Goal: Information Seeking & Learning: Learn about a topic

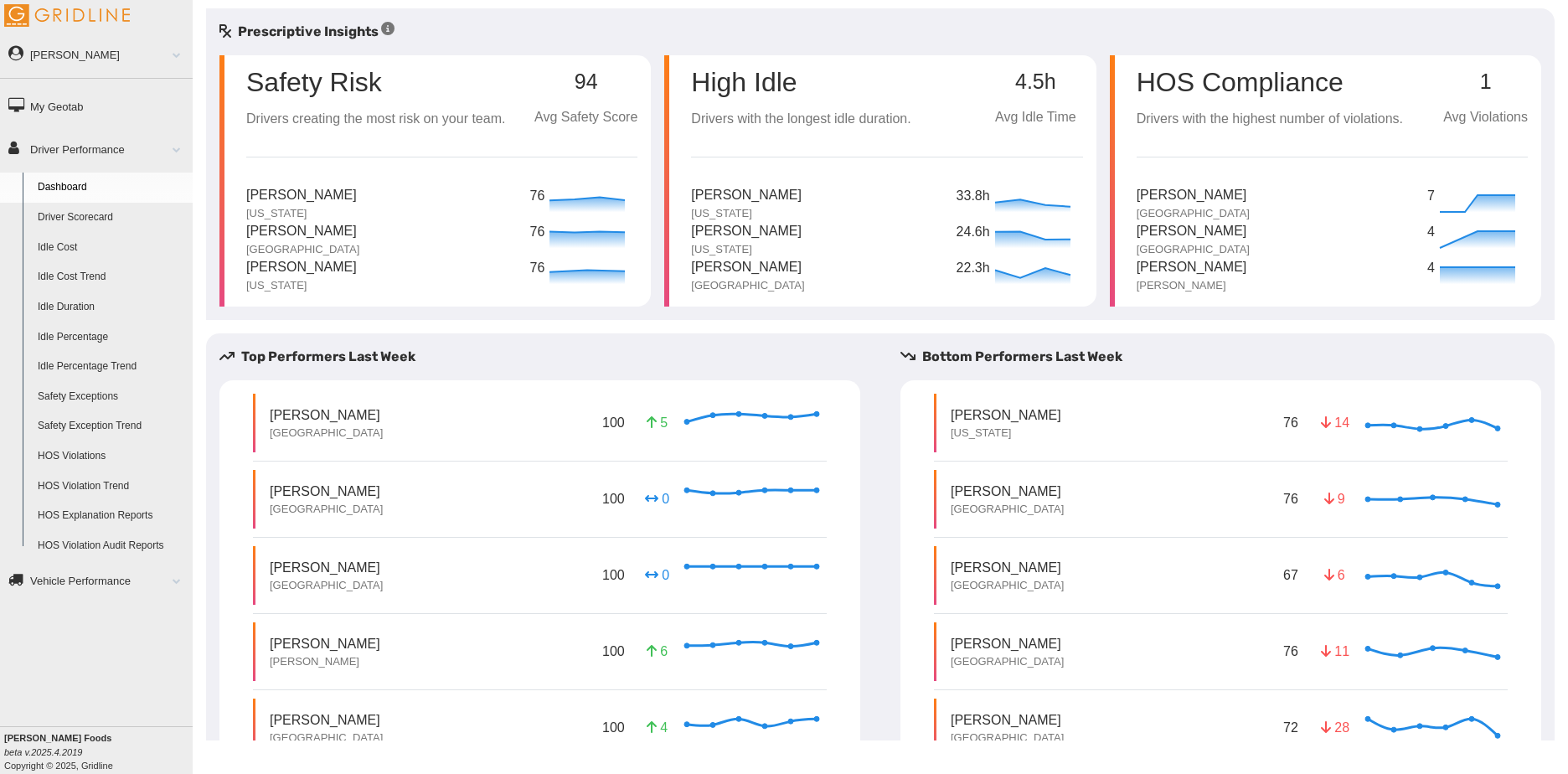
click at [71, 218] on link "Driver Scorecard" at bounding box center [111, 217] width 162 height 30
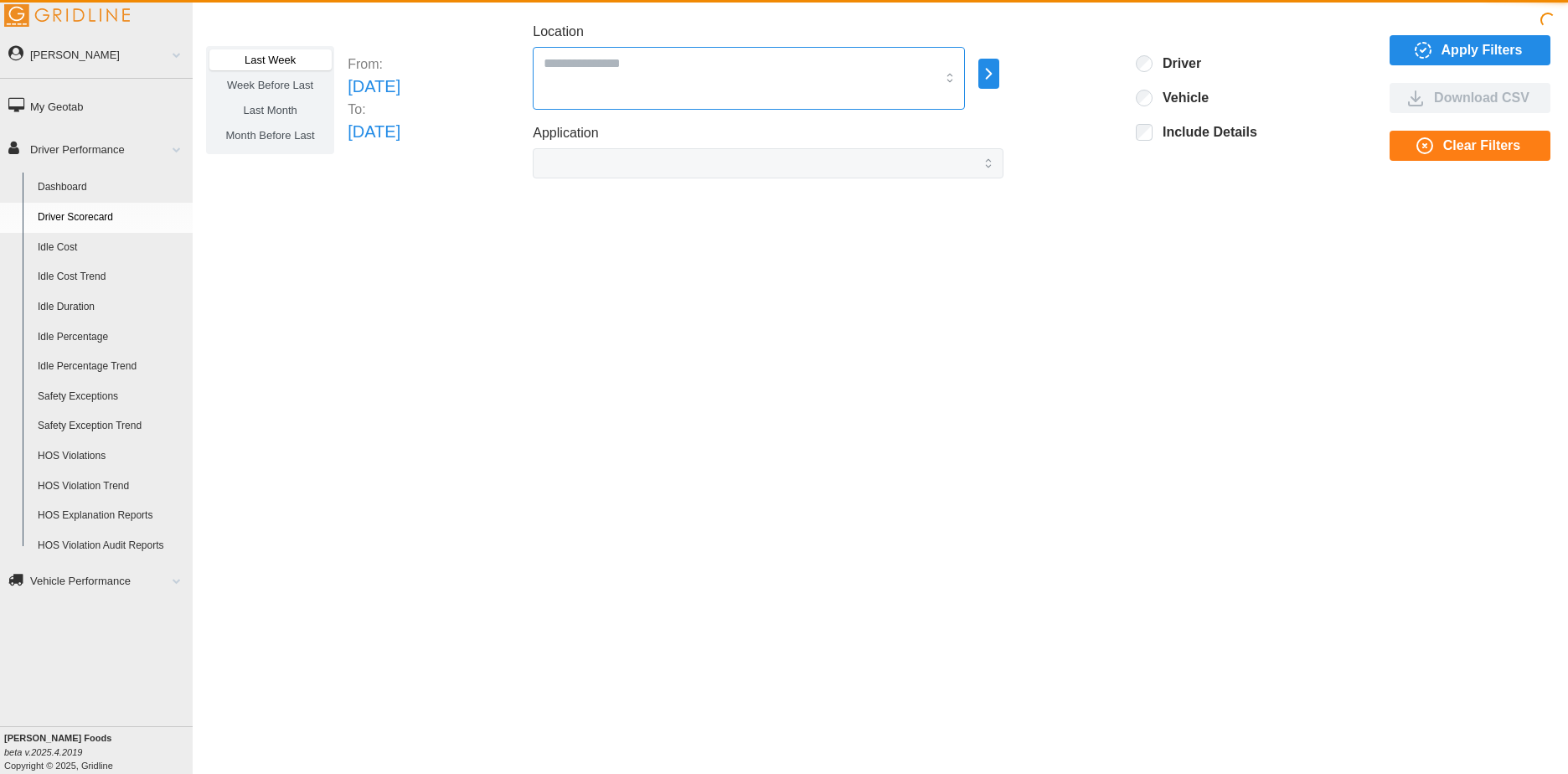
click at [680, 81] on div at bounding box center [748, 78] width 432 height 63
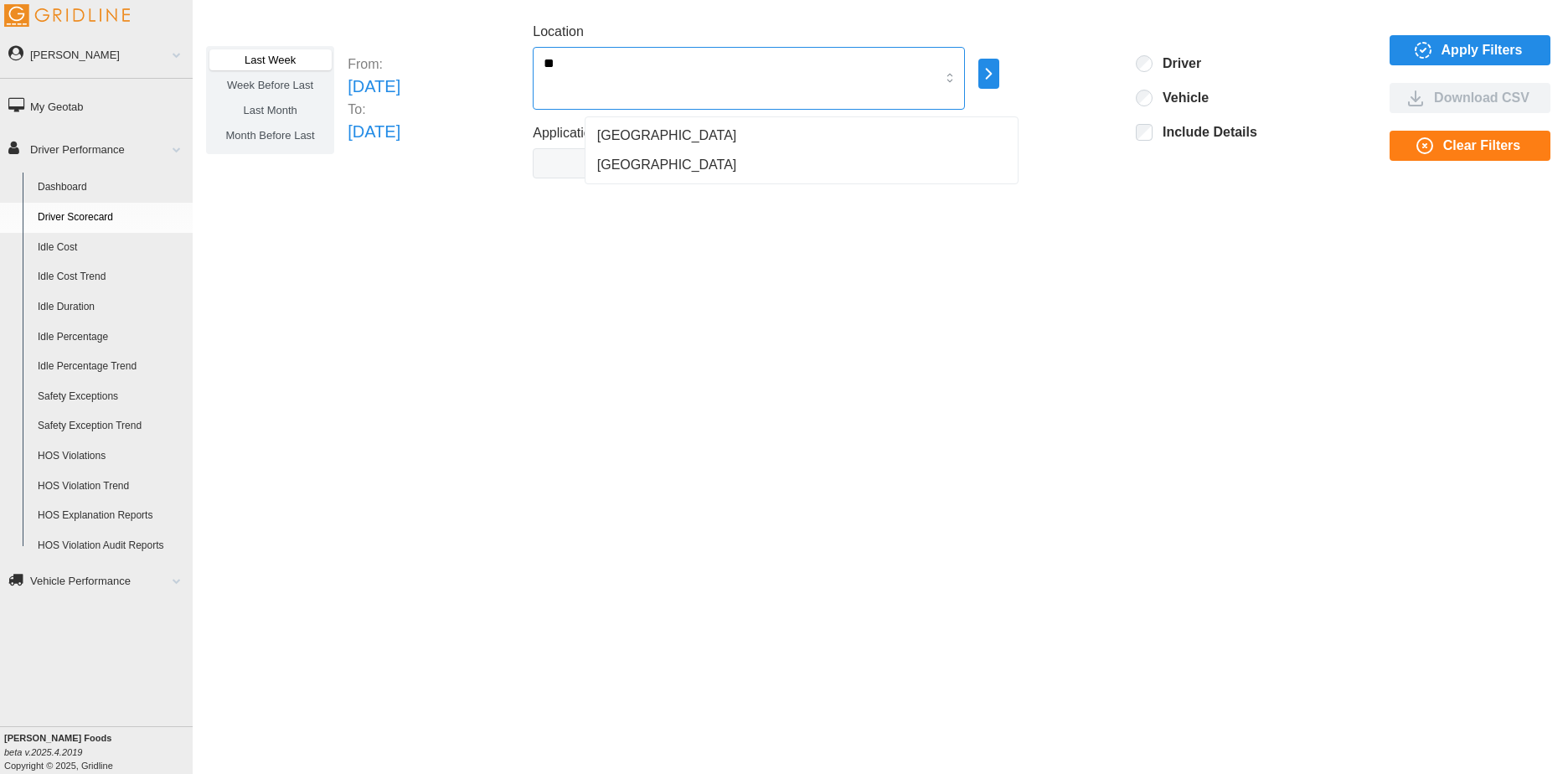
type input "***"
click at [638, 132] on div "[GEOGRAPHIC_DATA]" at bounding box center [801, 135] width 426 height 30
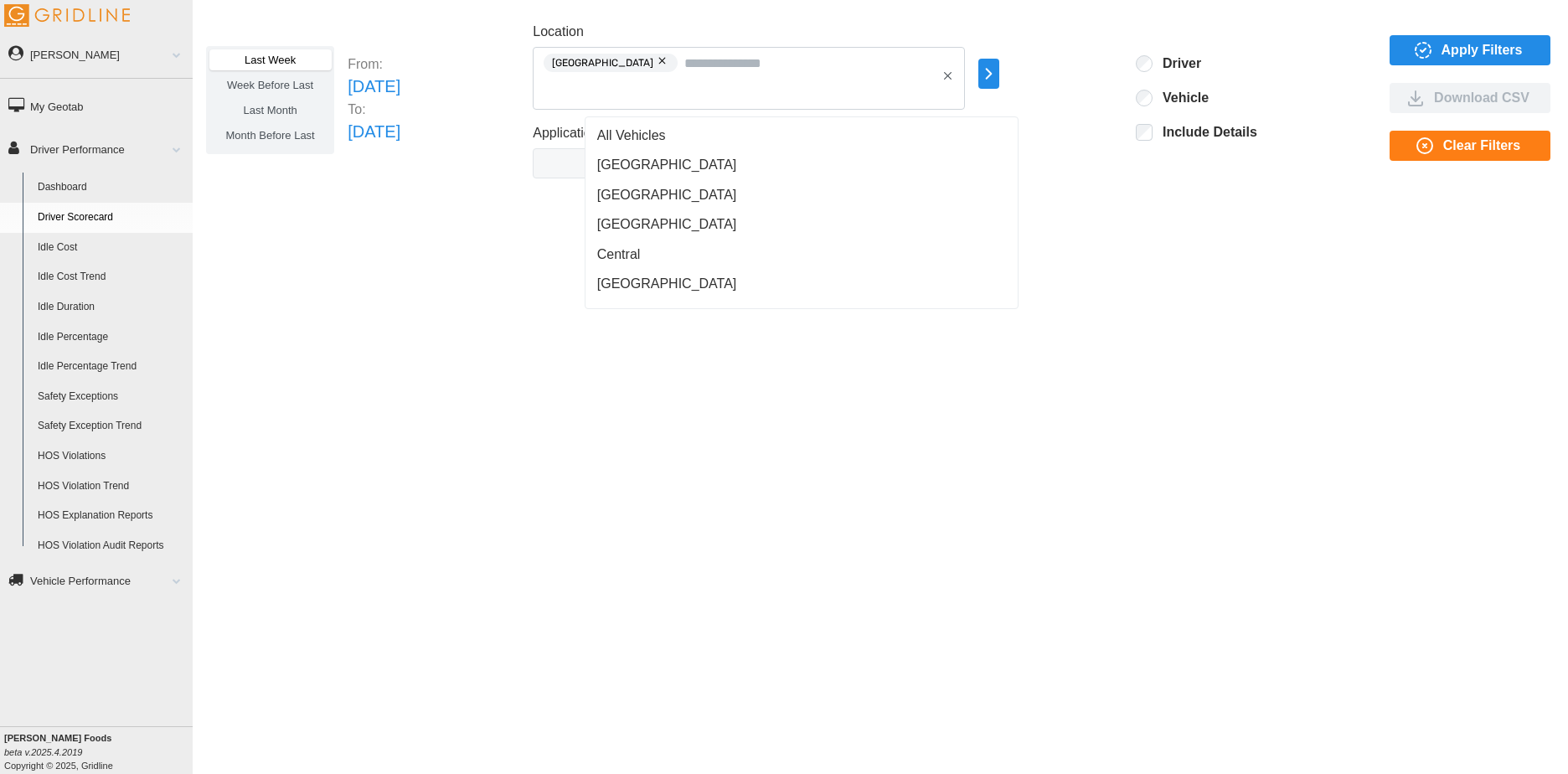
click at [271, 109] on span "Last Month" at bounding box center [270, 110] width 54 height 13
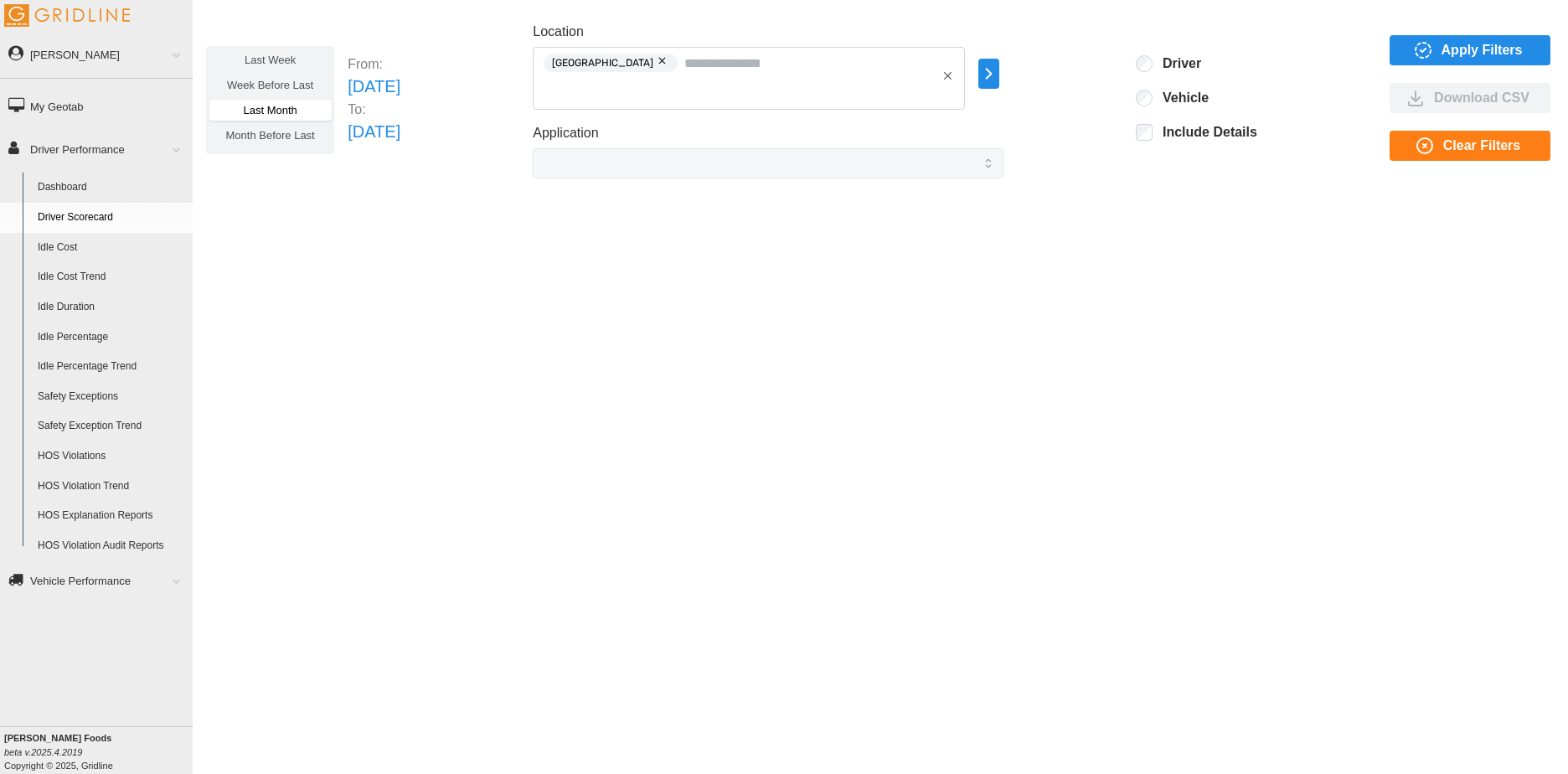
click at [282, 83] on span "Week Before Last" at bounding box center [270, 85] width 86 height 13
click at [289, 60] on span "Last Week" at bounding box center [270, 60] width 51 height 13
click at [1451, 56] on span "Apply Filters" at bounding box center [1482, 49] width 82 height 28
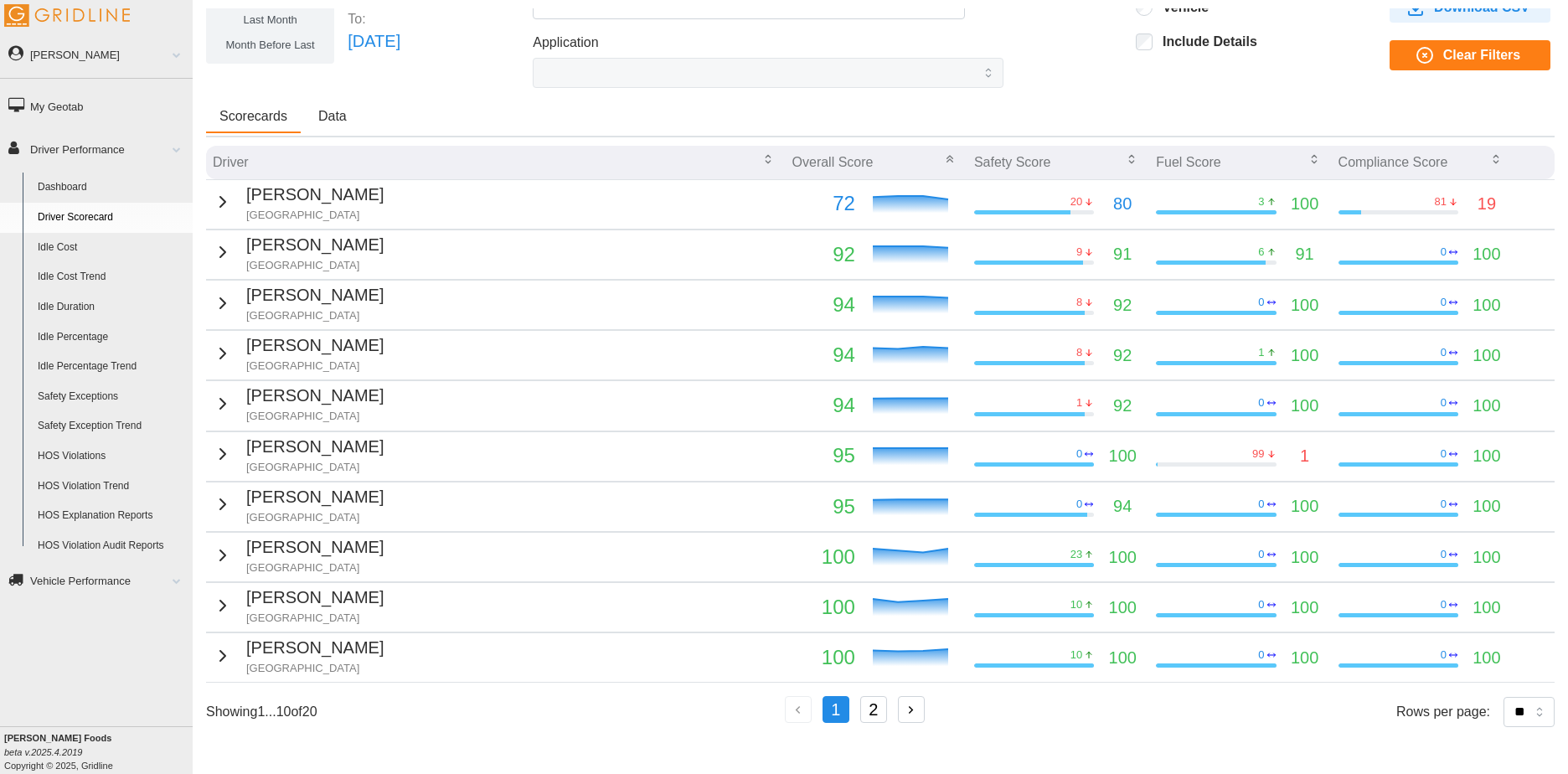
scroll to position [90, 0]
click at [880, 711] on button "2" at bounding box center [873, 709] width 27 height 27
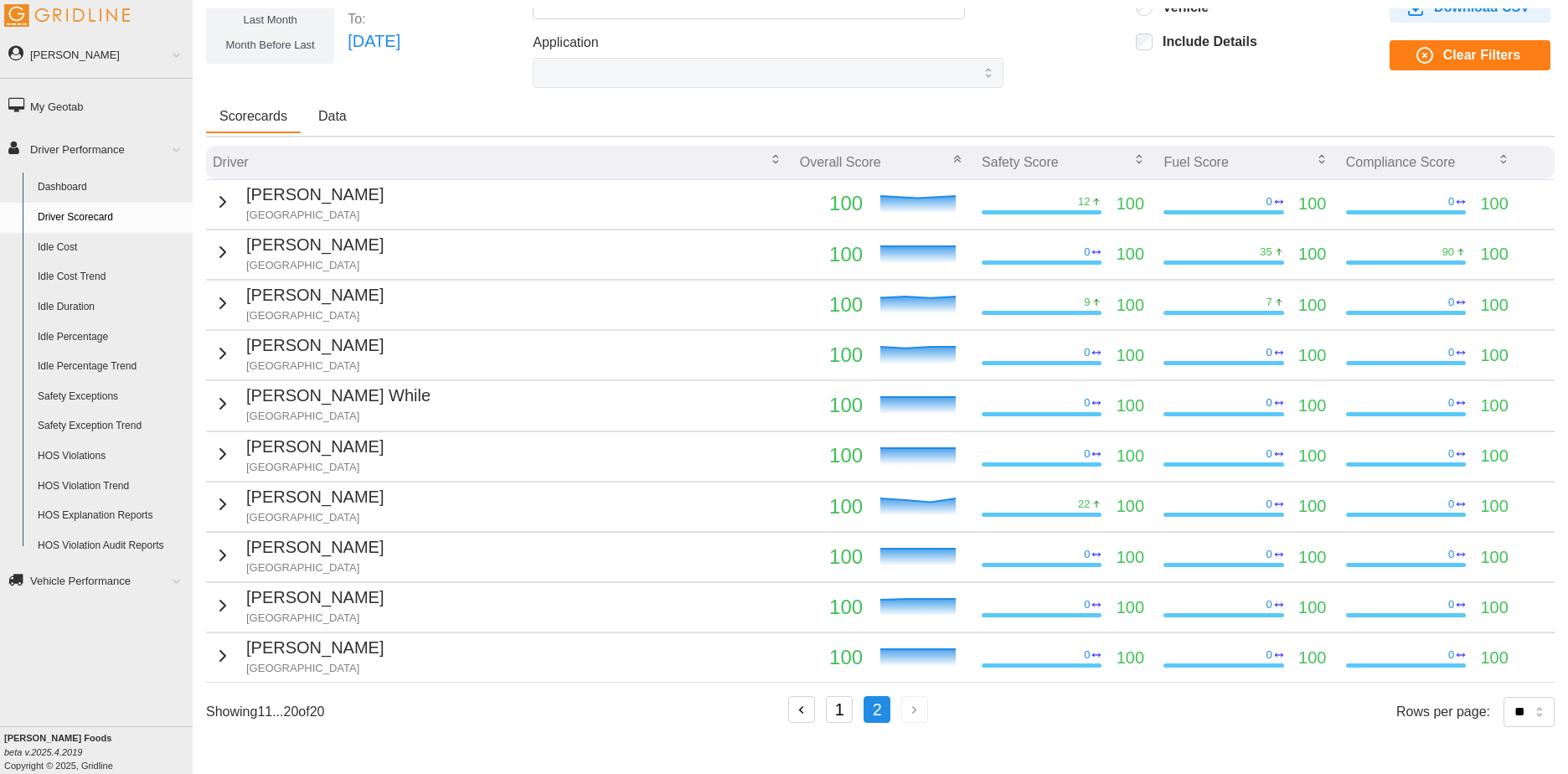
click at [220, 252] on icon "button" at bounding box center [223, 253] width 20 height 20
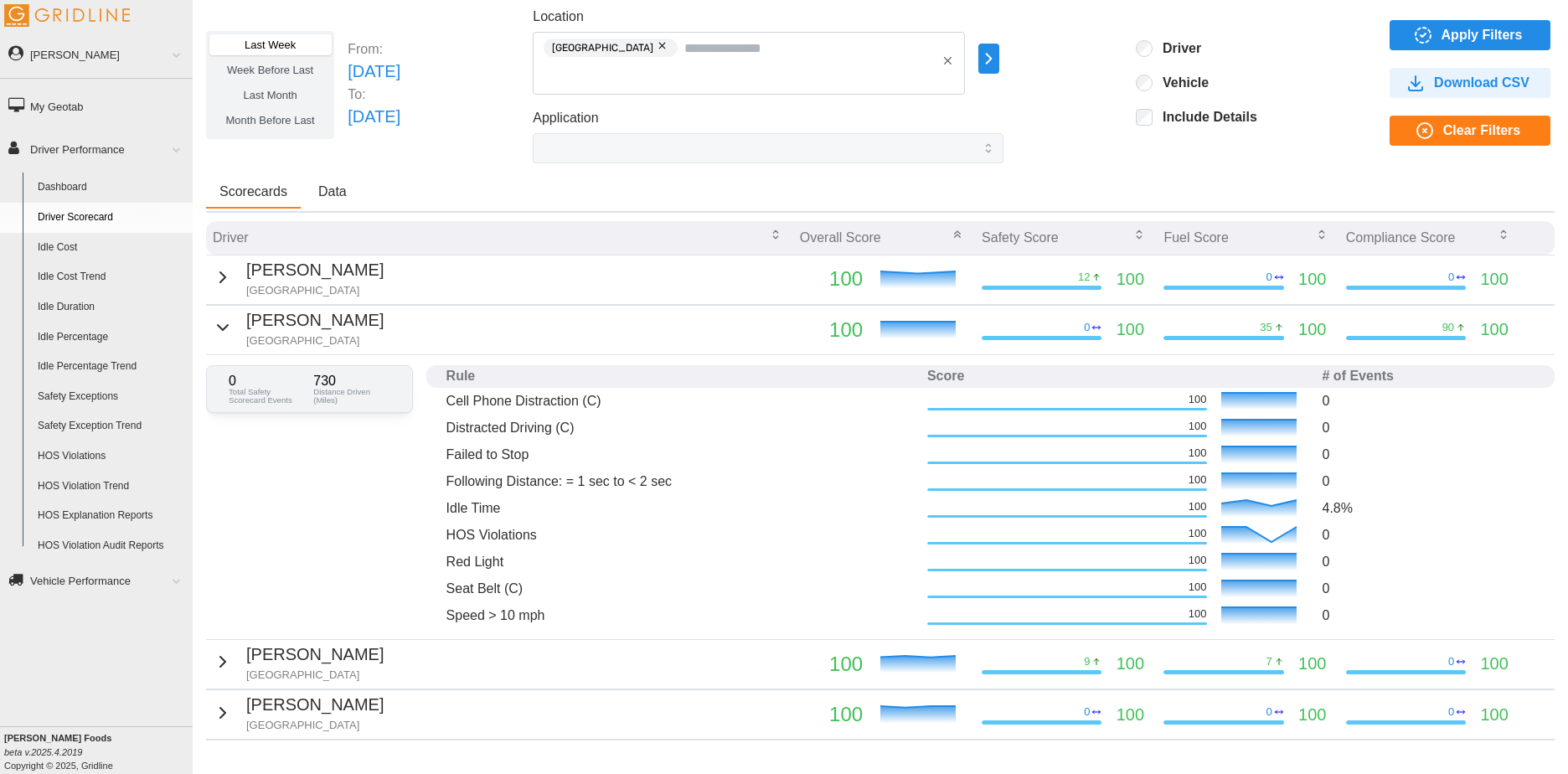
scroll to position [0, 0]
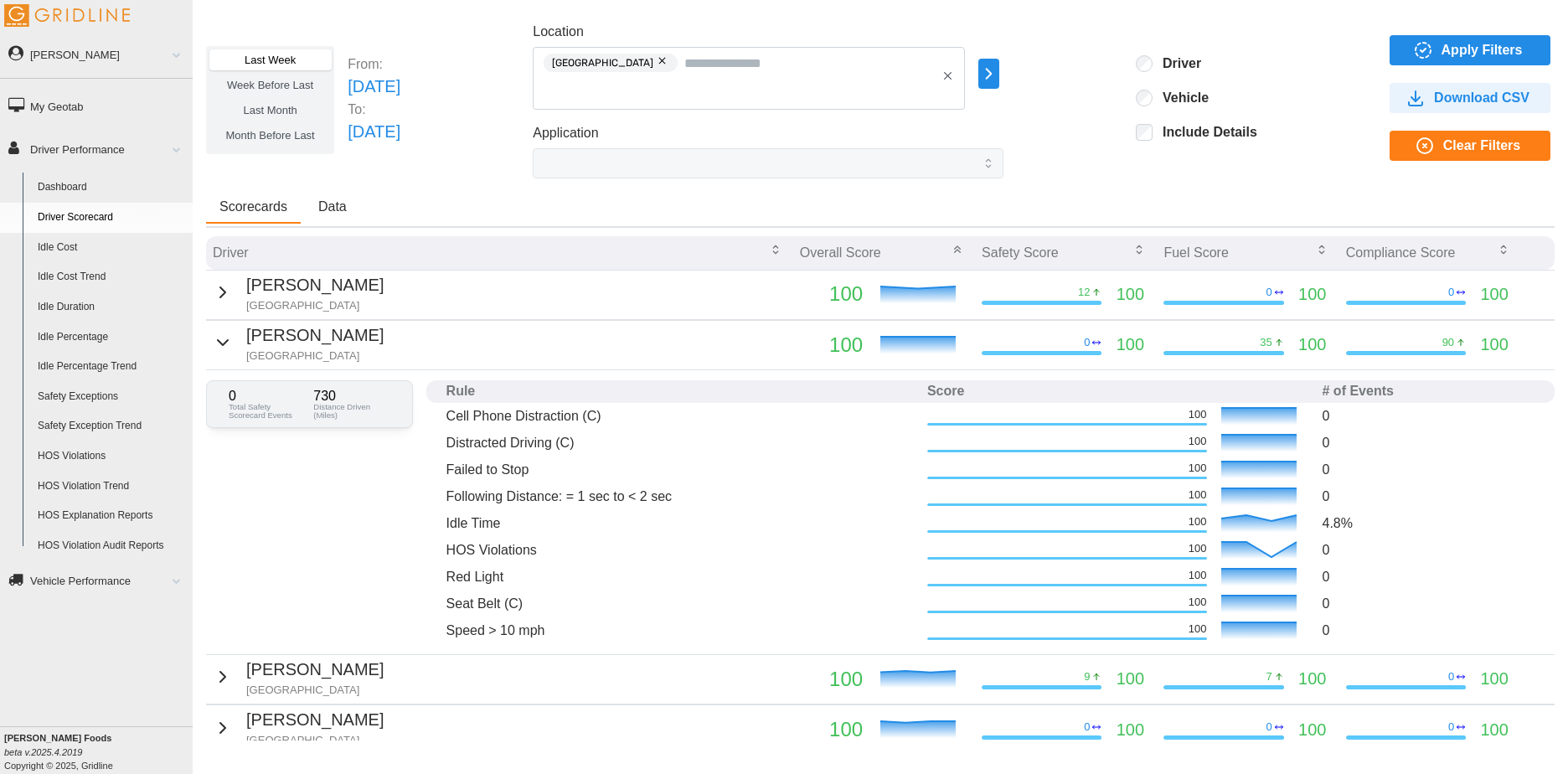
click at [274, 83] on span "Week Before Last" at bounding box center [270, 85] width 86 height 13
click at [1421, 40] on icon "button" at bounding box center [1423, 50] width 20 height 20
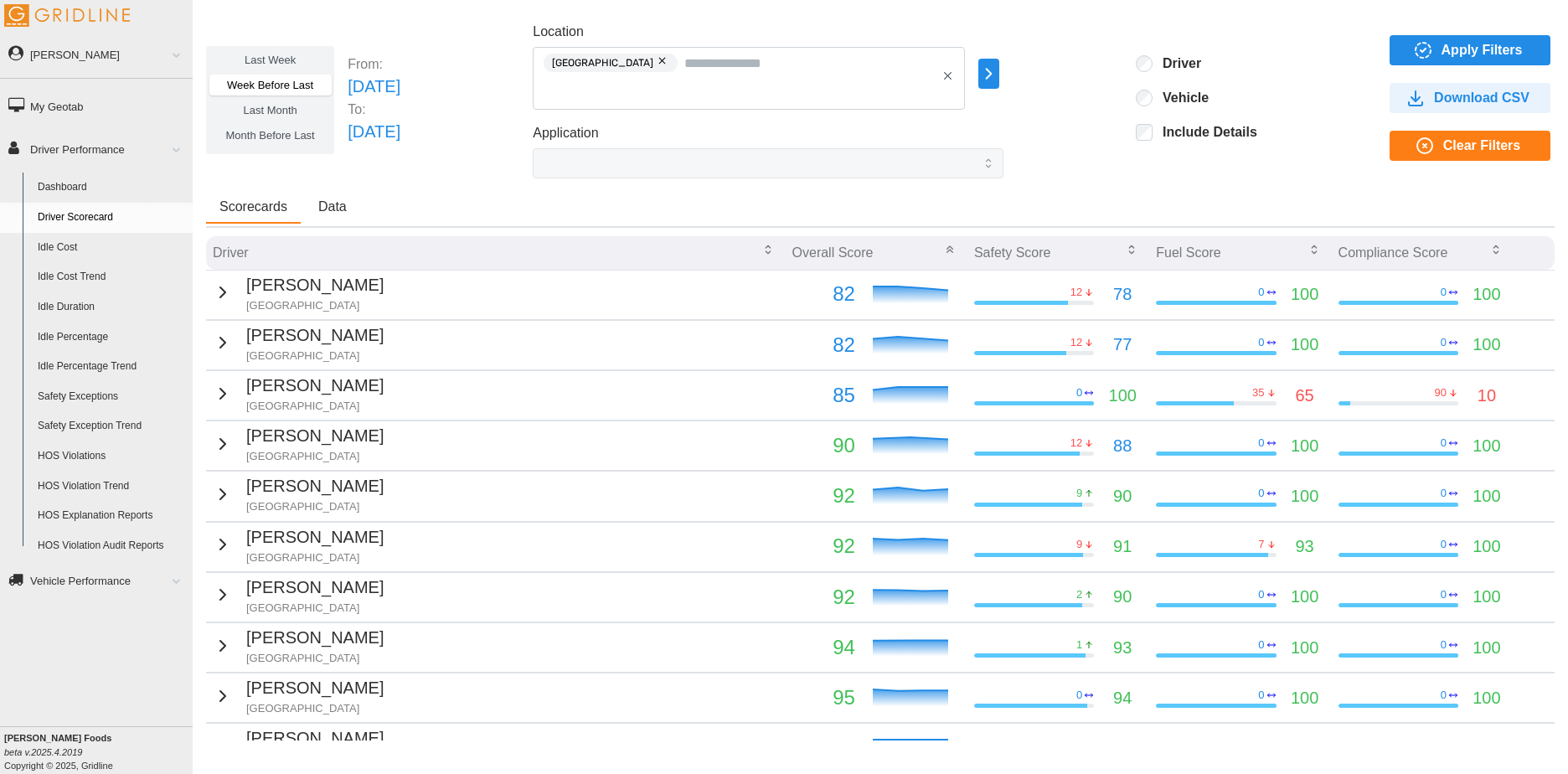
click at [215, 392] on icon "button" at bounding box center [223, 394] width 20 height 20
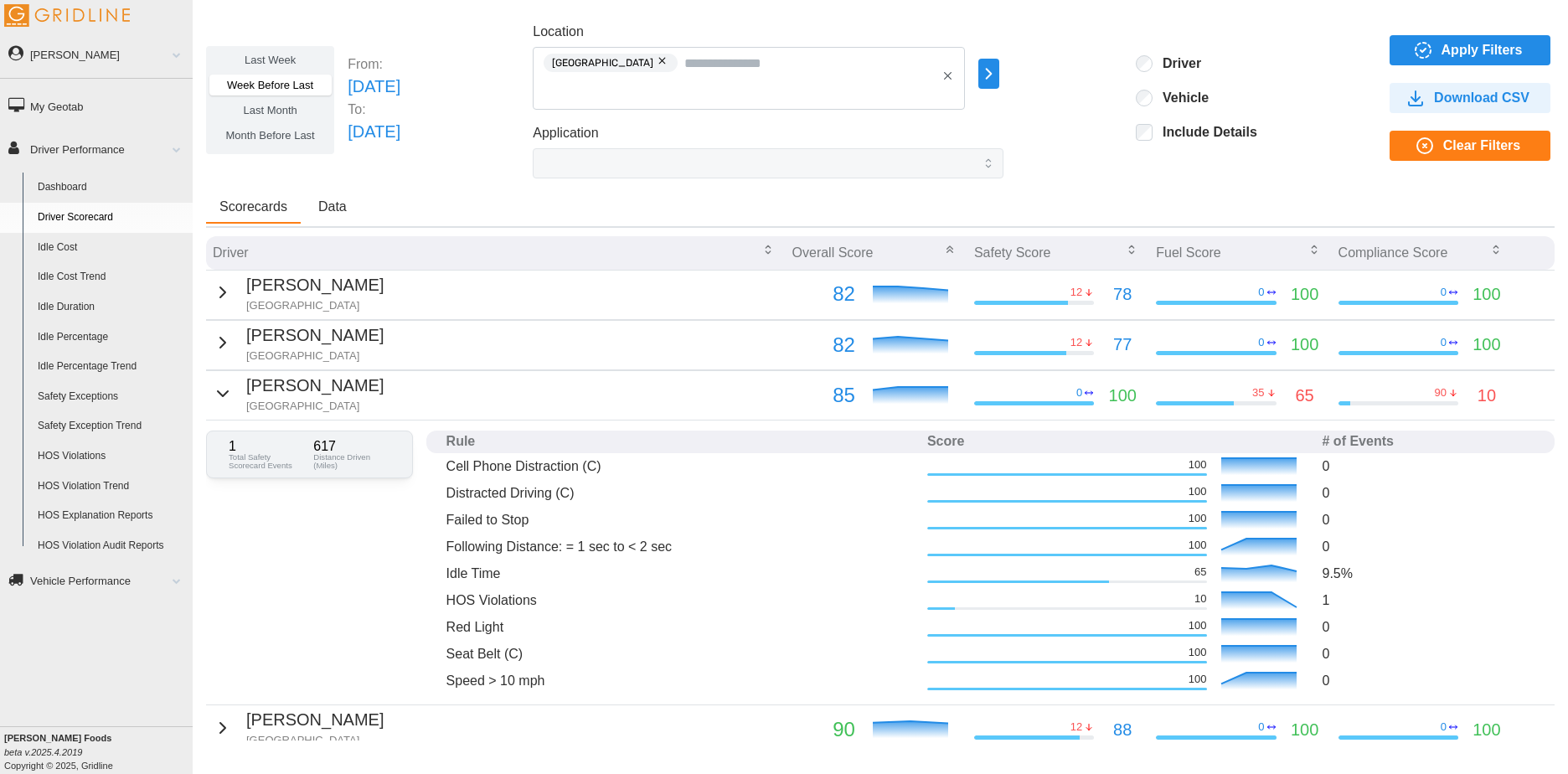
click at [214, 399] on icon "button" at bounding box center [223, 394] width 20 height 20
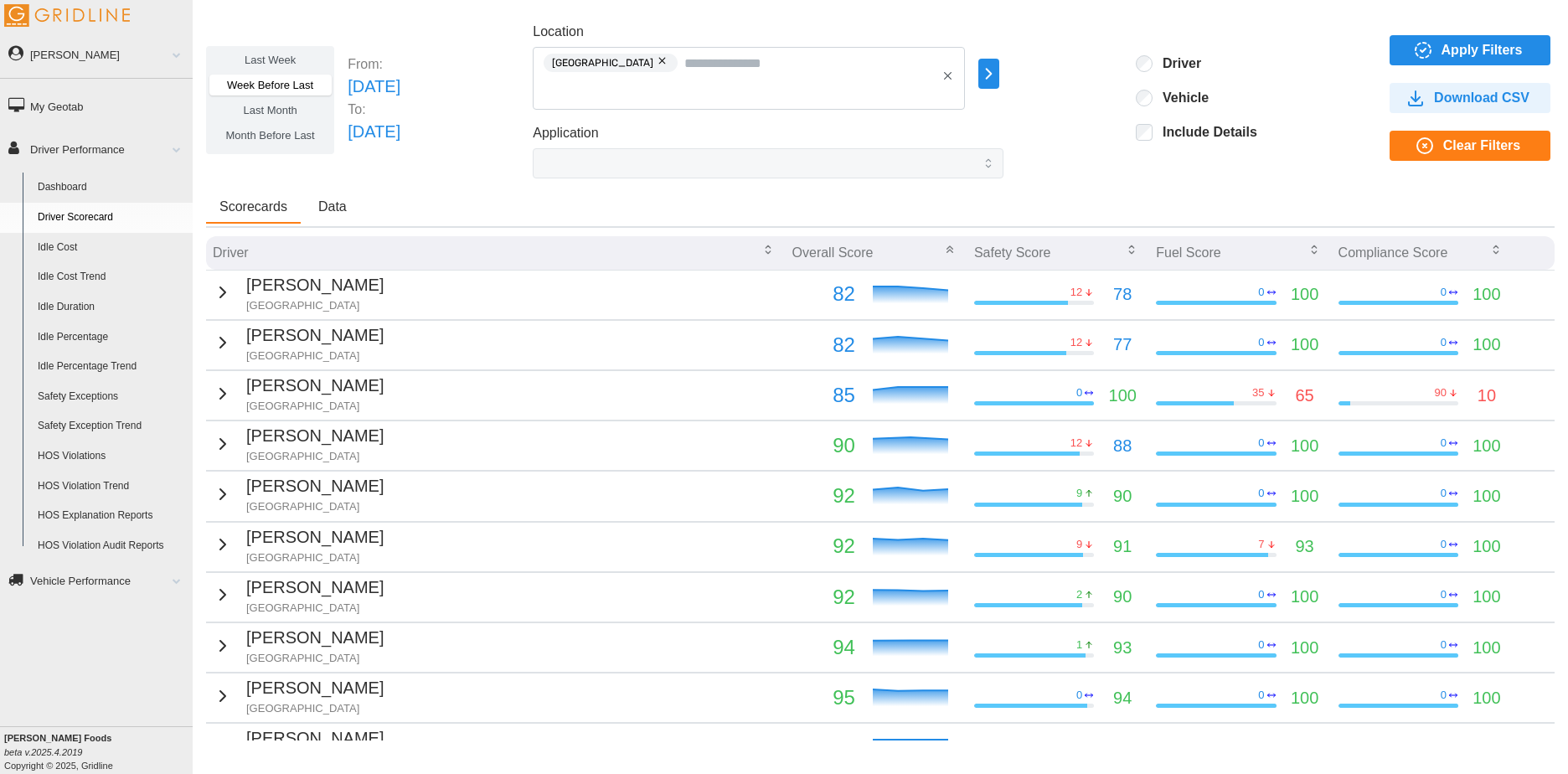
click at [653, 61] on button "button" at bounding box center [663, 61] width 20 height 19
click at [1422, 60] on icon "button" at bounding box center [1423, 50] width 20 height 20
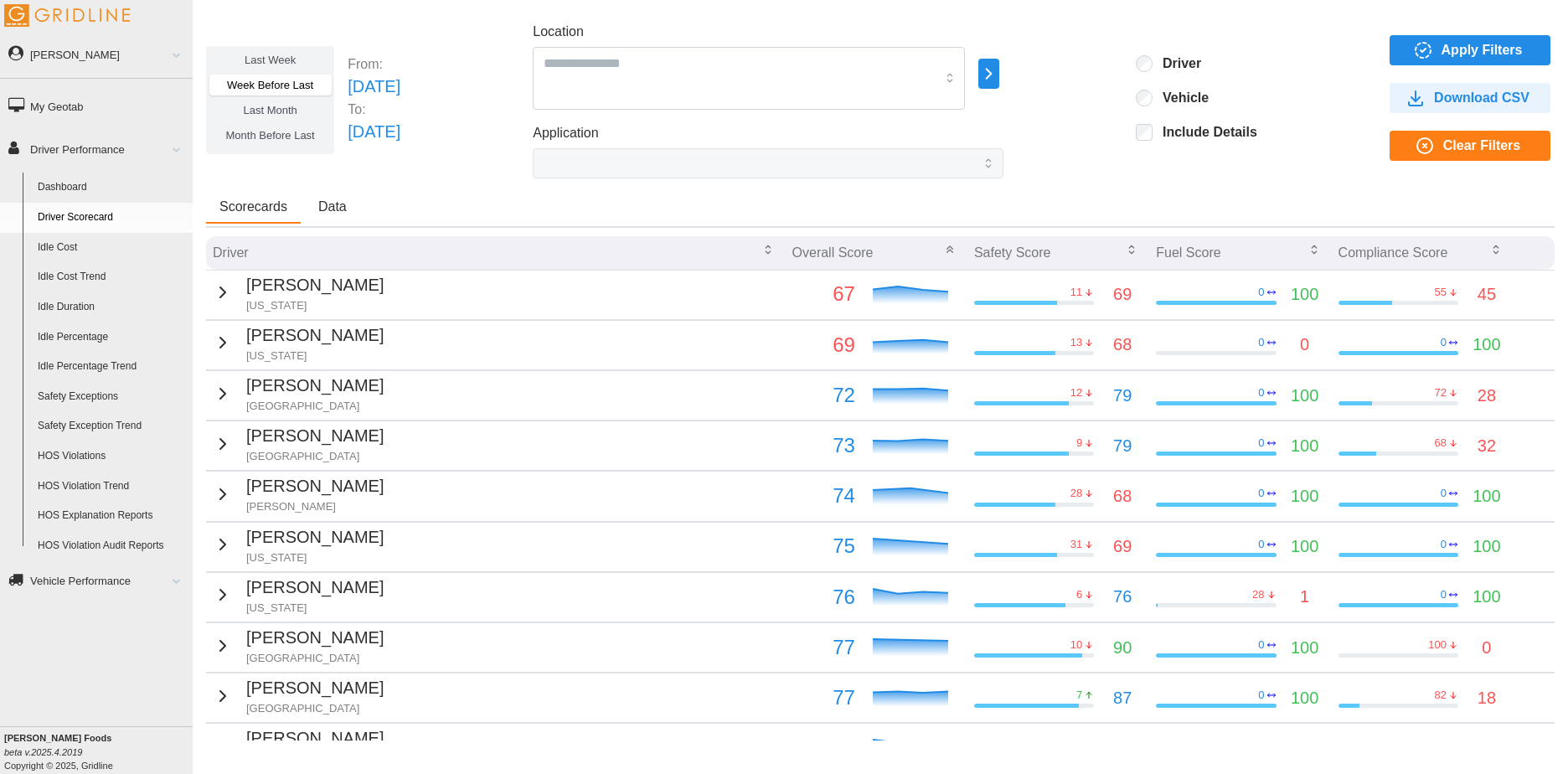
click at [221, 293] on icon "button" at bounding box center [223, 293] width 20 height 20
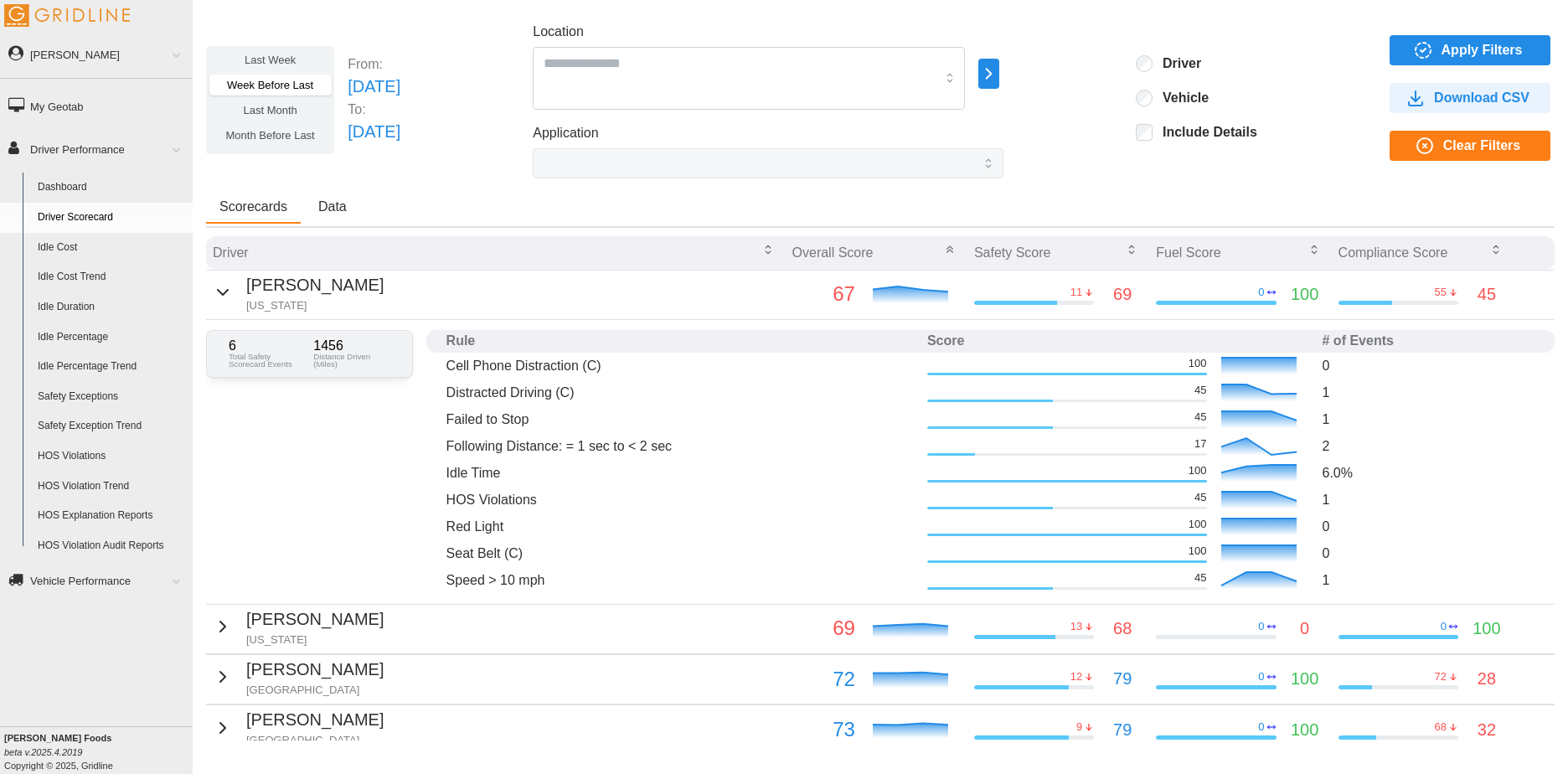
click at [218, 291] on icon "button" at bounding box center [223, 293] width 10 height 5
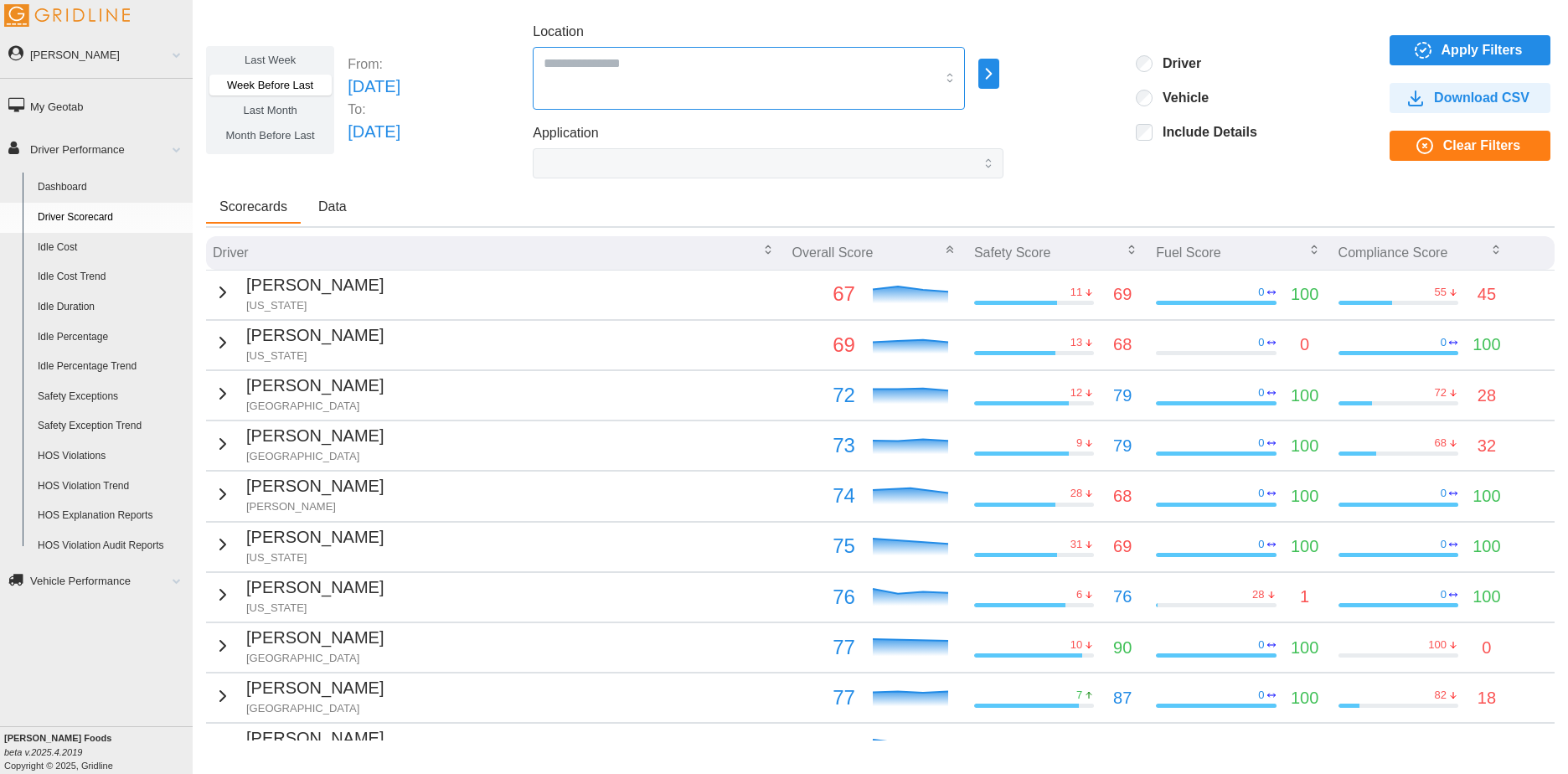
click at [747, 77] on div at bounding box center [748, 78] width 432 height 63
type input "***"
click at [696, 144] on div "[GEOGRAPHIC_DATA]" at bounding box center [797, 135] width 426 height 30
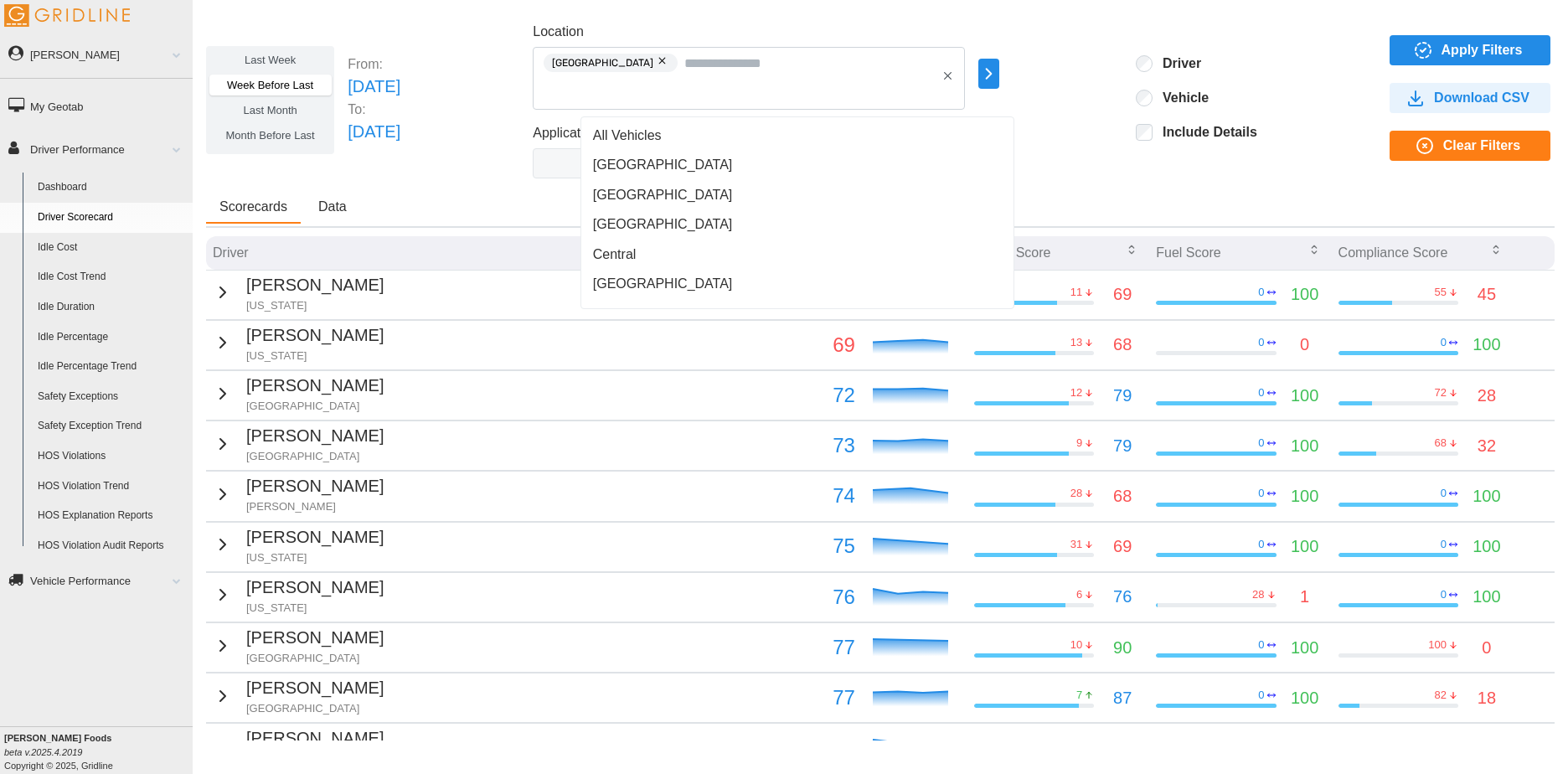
click at [1499, 54] on span "Apply Filters" at bounding box center [1482, 49] width 82 height 28
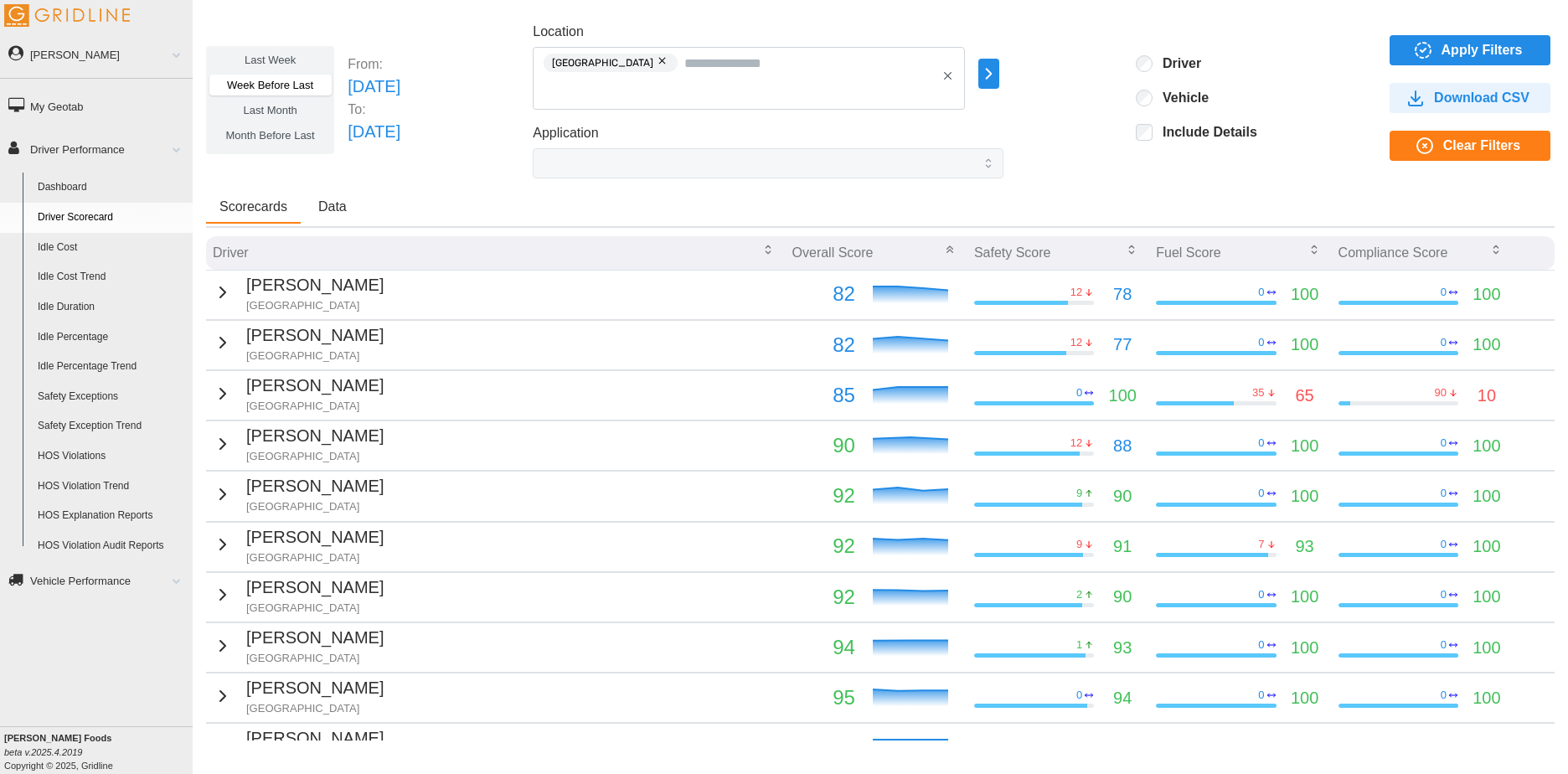
click at [653, 61] on button "button" at bounding box center [663, 61] width 20 height 19
click at [639, 71] on input "Location" at bounding box center [739, 63] width 392 height 22
type input "***"
click at [649, 137] on span "[US_STATE]" at bounding box center [630, 136] width 75 height 20
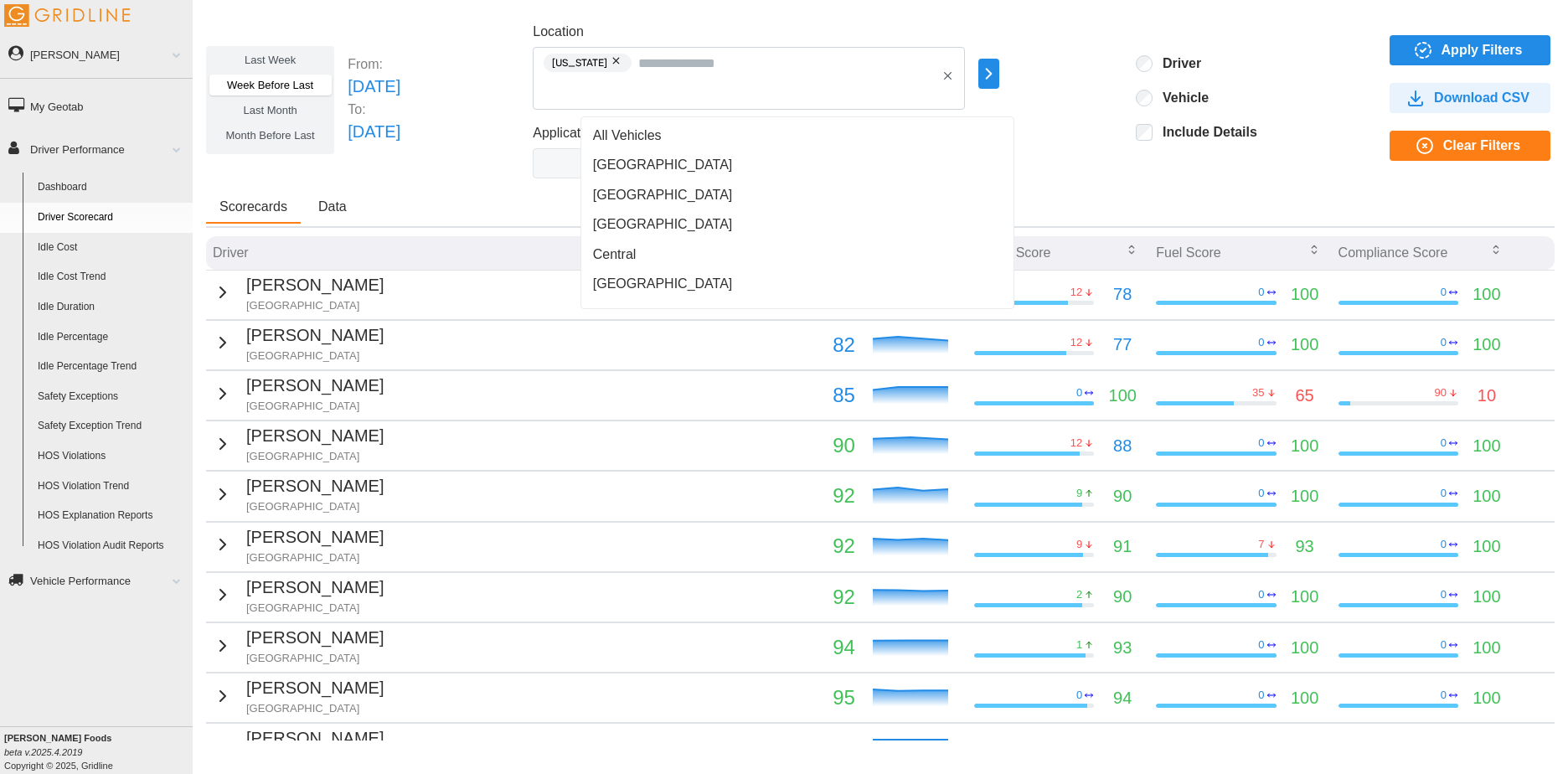
click at [1452, 62] on span "Apply Filters" at bounding box center [1482, 49] width 82 height 28
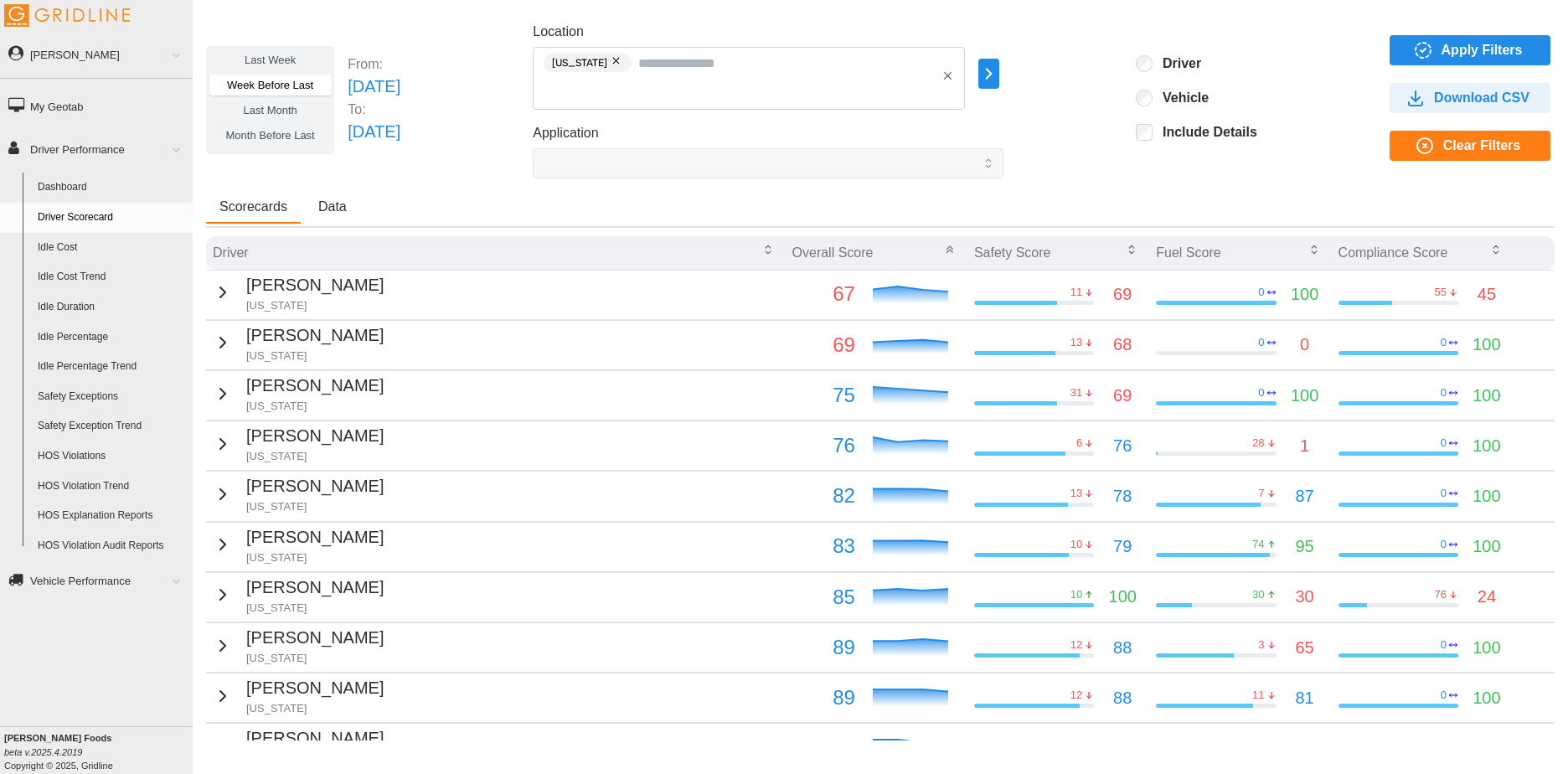
click at [628, 63] on button "button" at bounding box center [617, 61] width 20 height 19
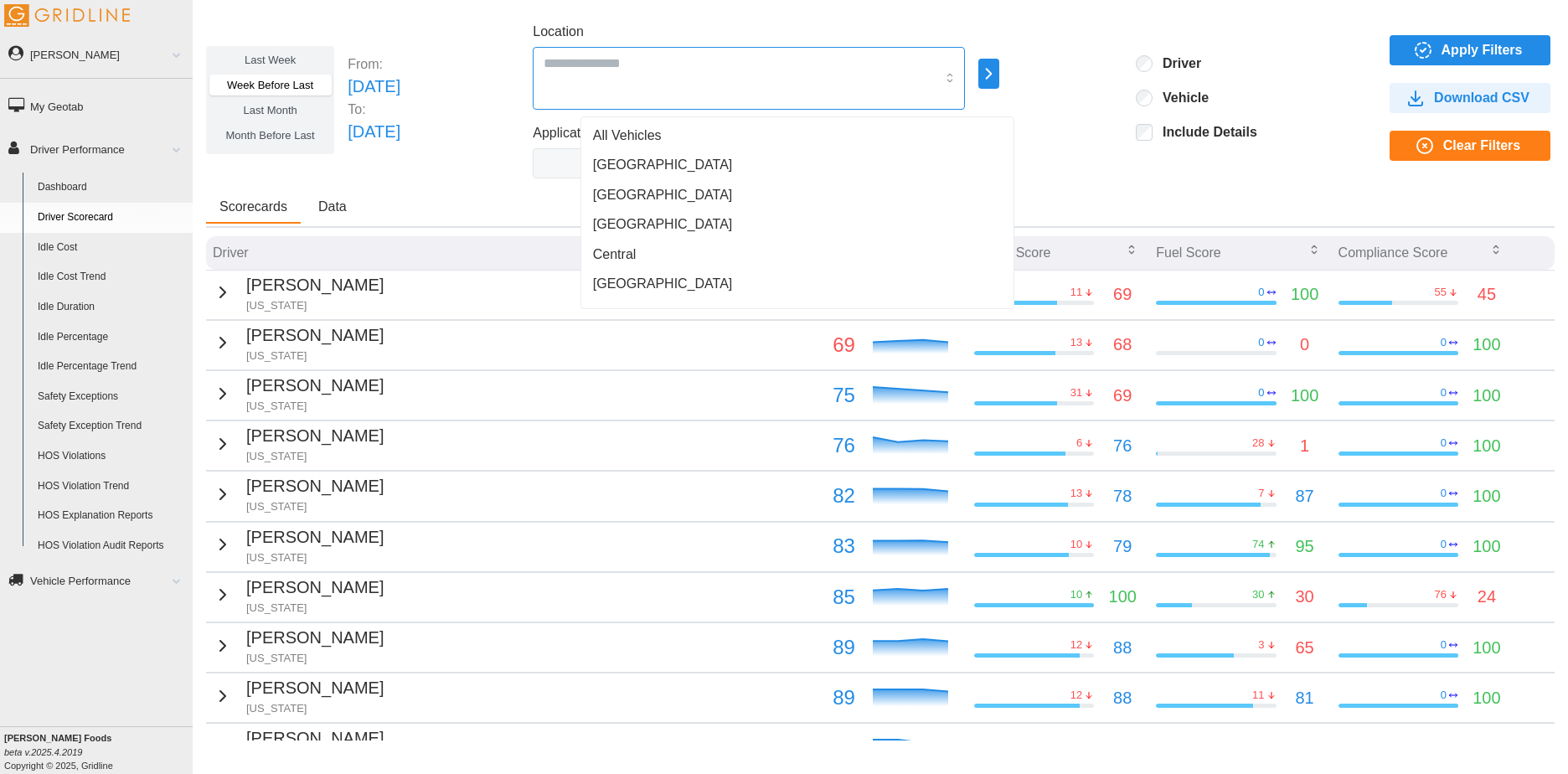
click at [662, 63] on input "Location" at bounding box center [739, 63] width 392 height 22
type input "**"
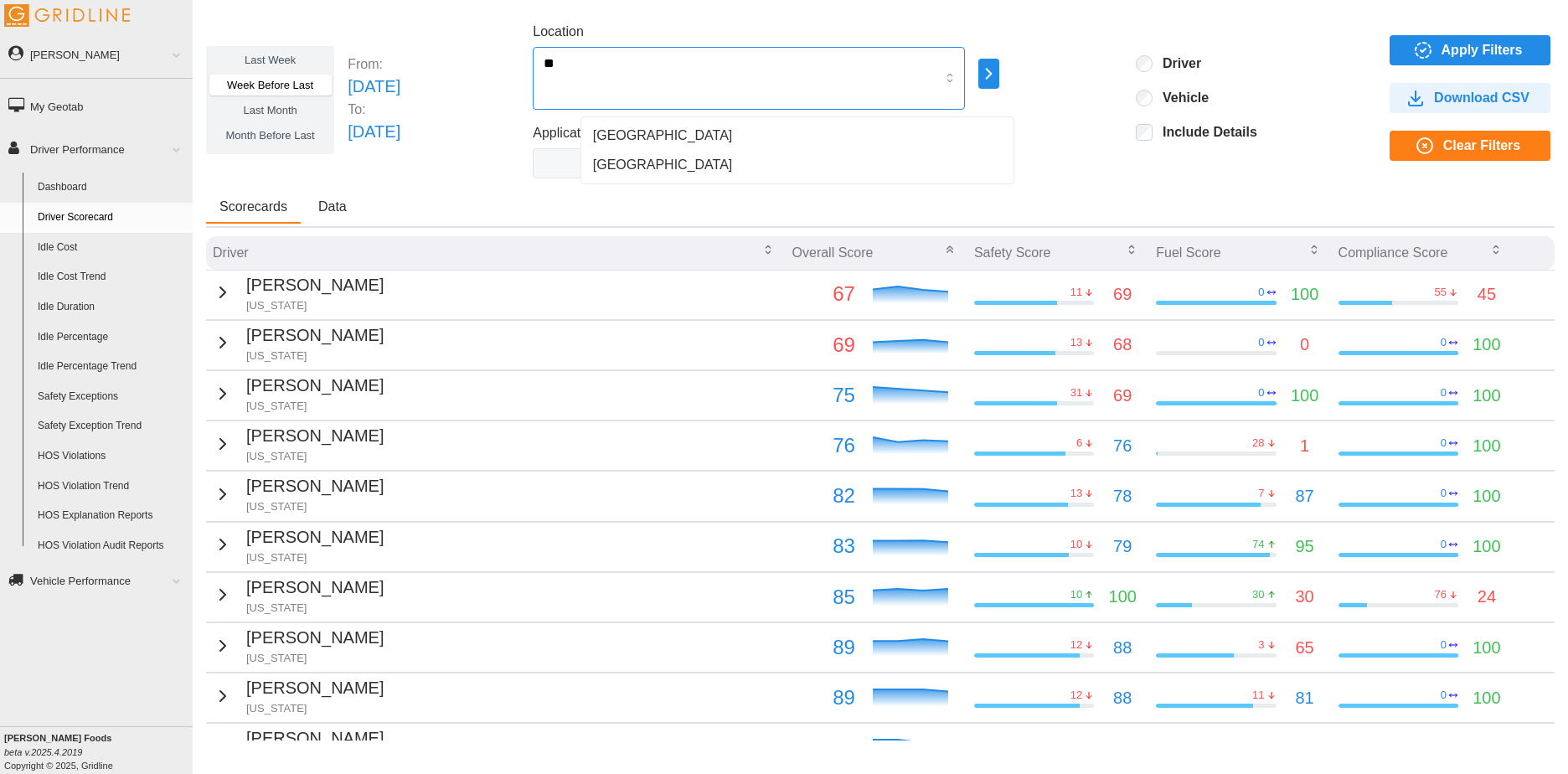
click at [635, 132] on div "[GEOGRAPHIC_DATA]" at bounding box center [797, 135] width 426 height 30
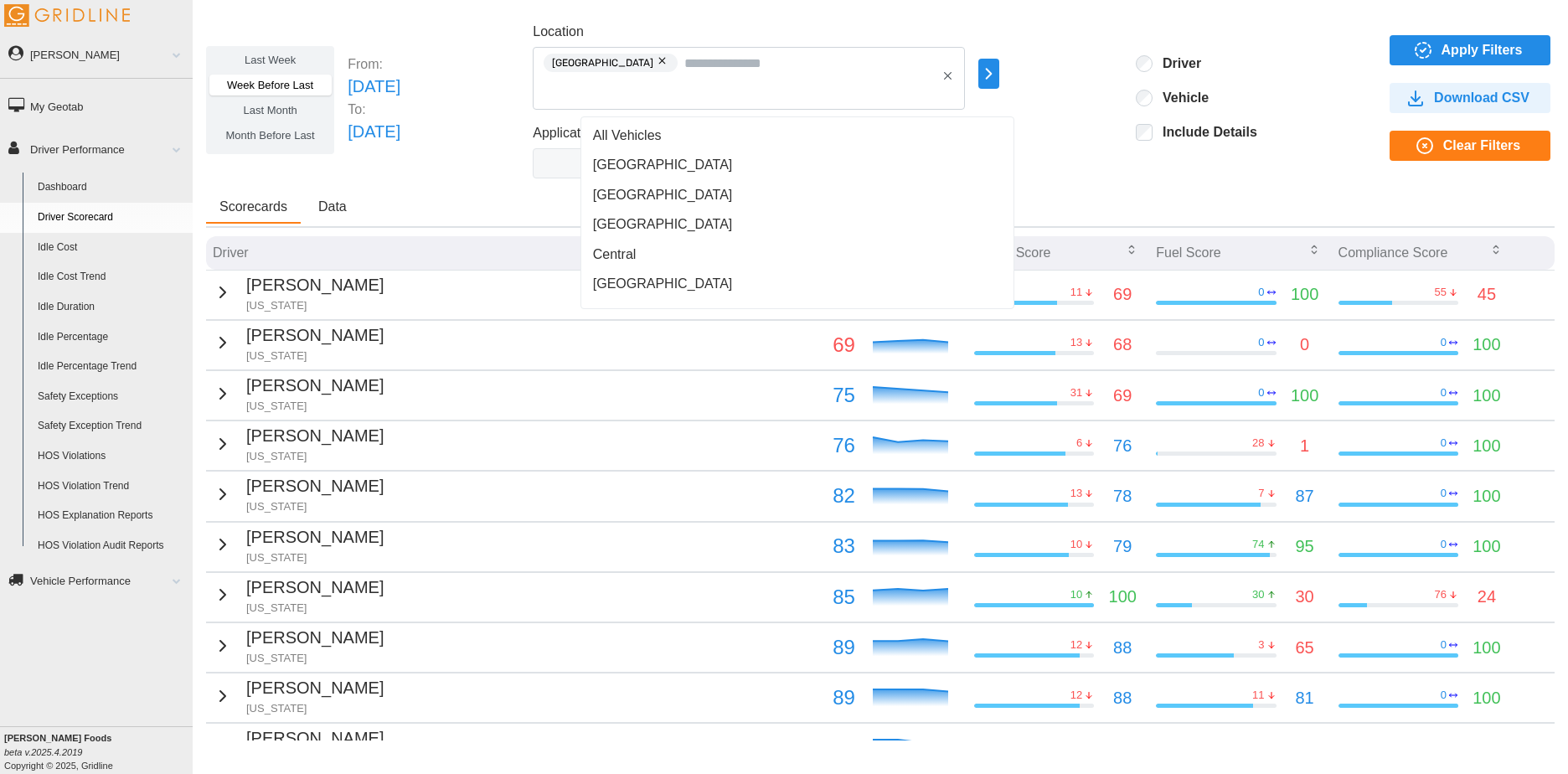
click at [1446, 42] on span "Apply Filters" at bounding box center [1482, 49] width 82 height 28
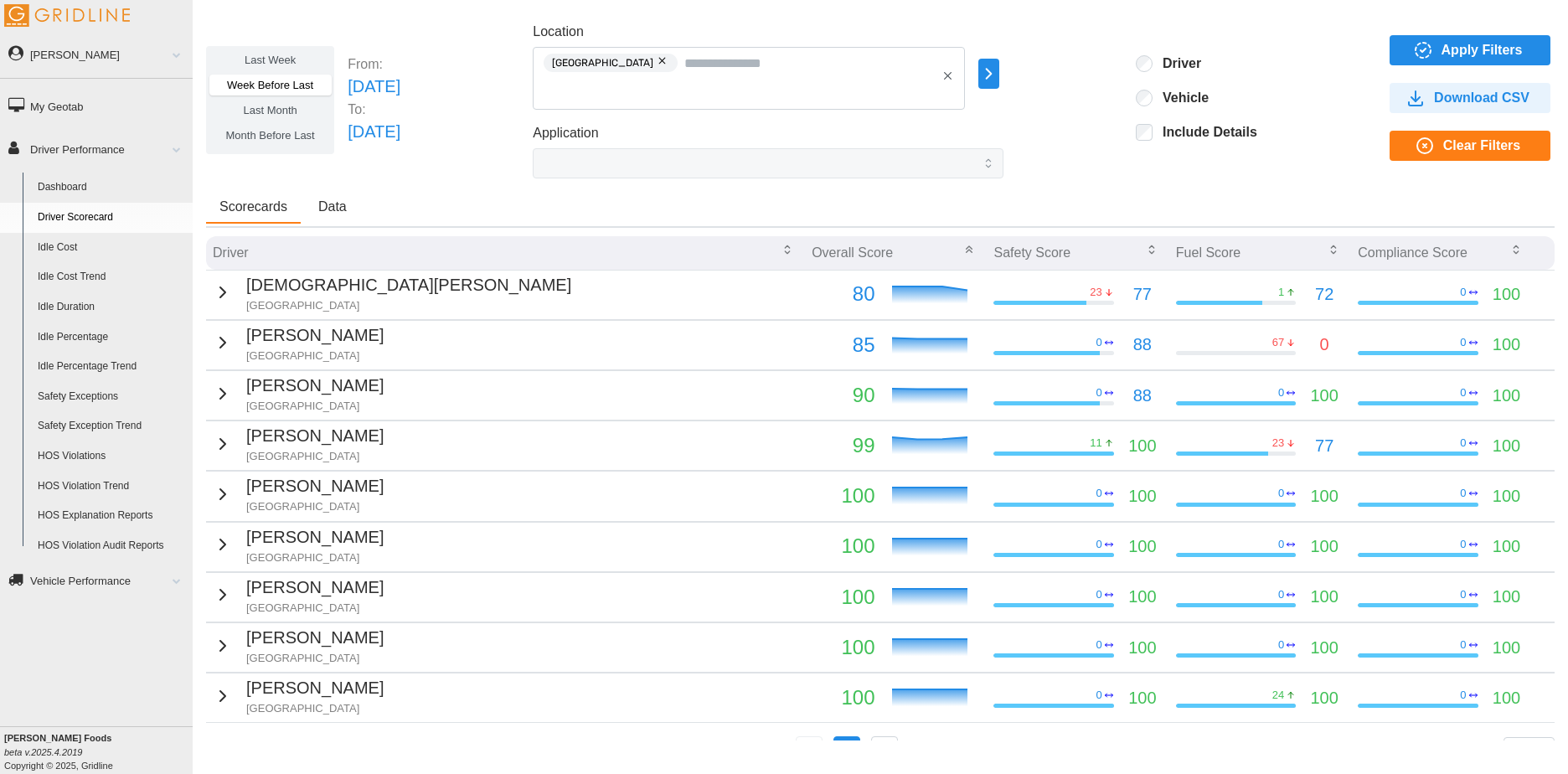
click at [653, 61] on button "button" at bounding box center [663, 61] width 20 height 19
click at [632, 69] on input "Location" at bounding box center [739, 63] width 392 height 22
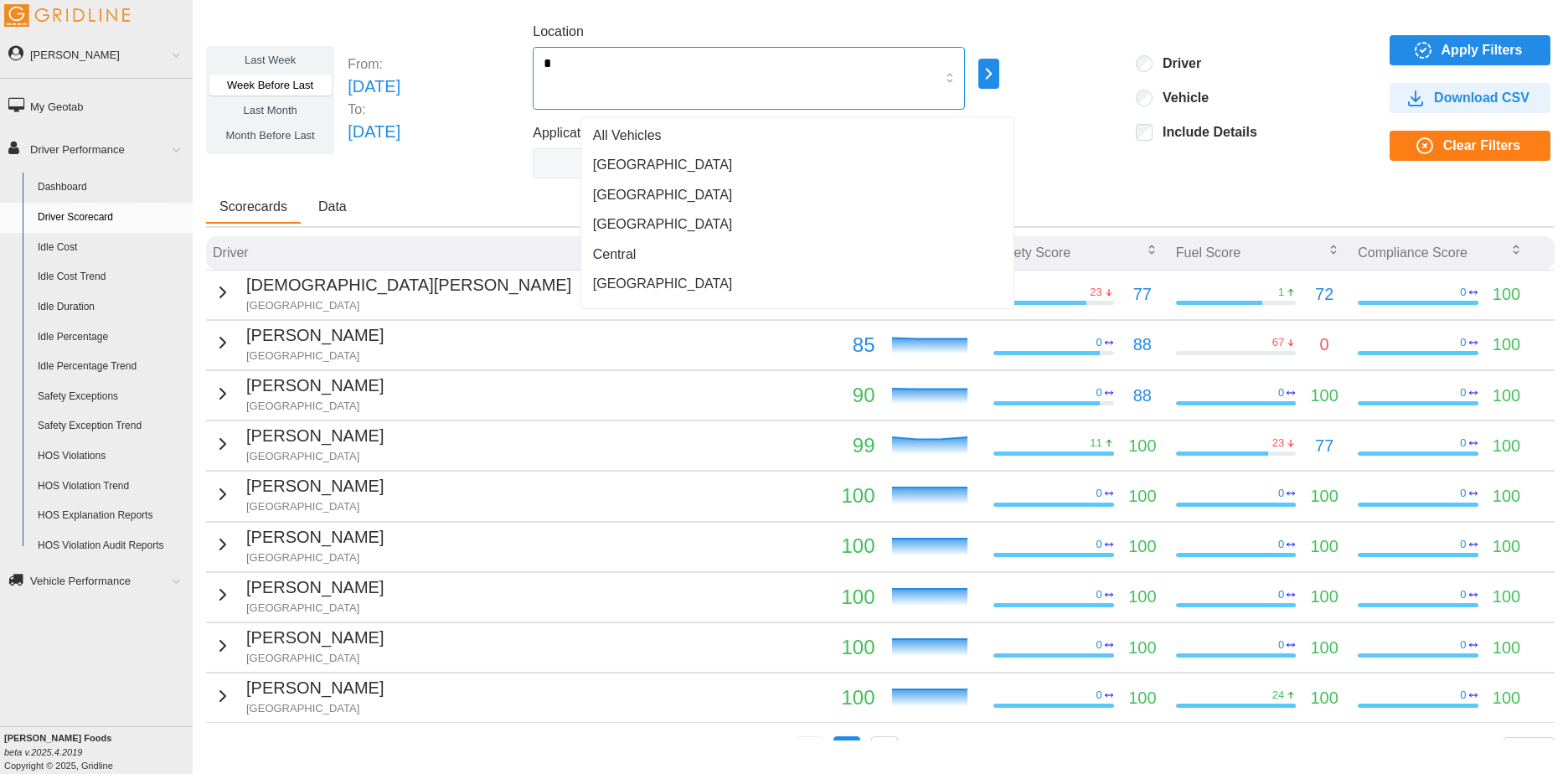
type input "**"
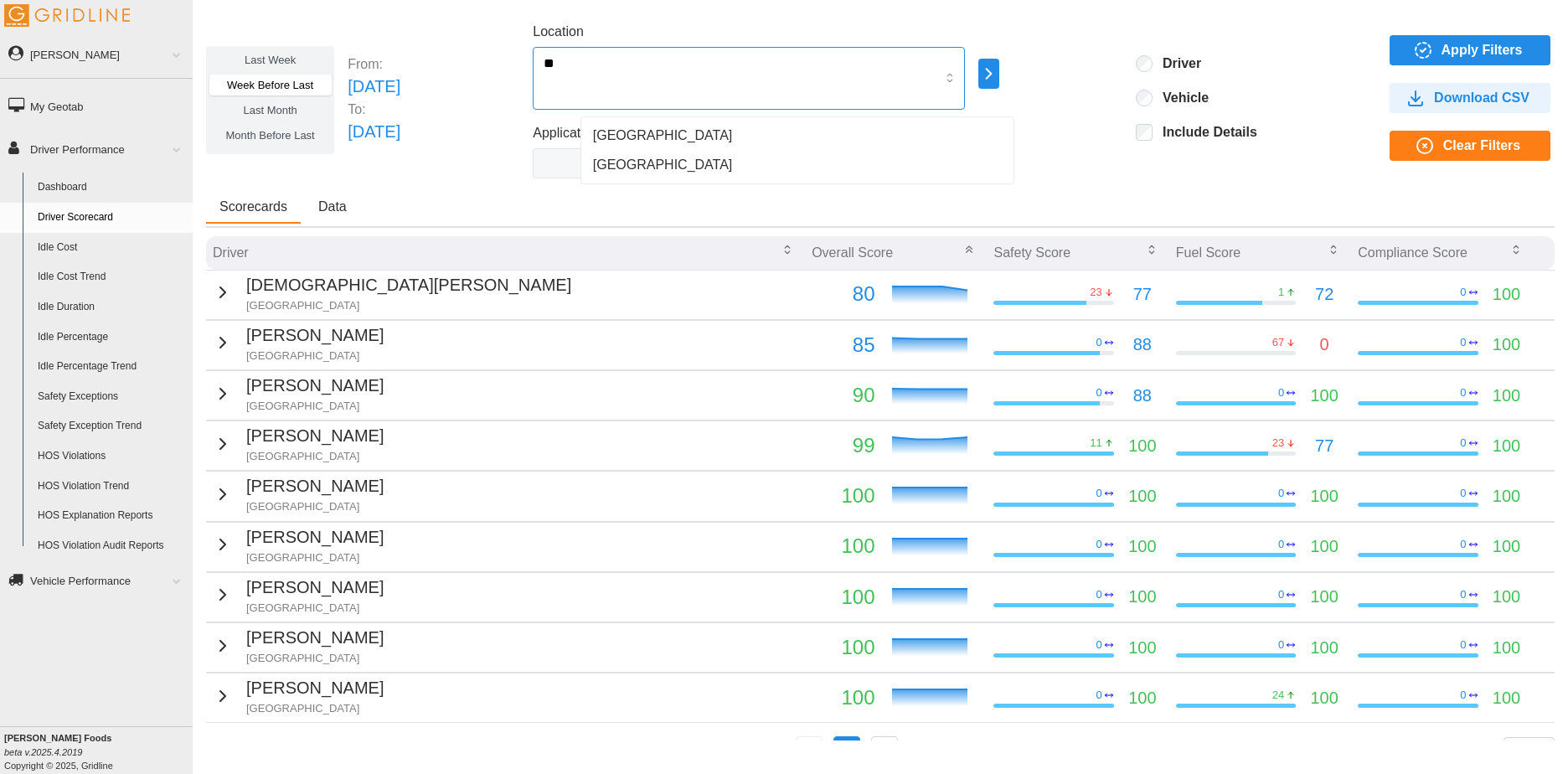
click at [630, 138] on span "[GEOGRAPHIC_DATA]" at bounding box center [662, 136] width 139 height 20
click at [1441, 54] on span "Apply Filters" at bounding box center [1482, 49] width 82 height 28
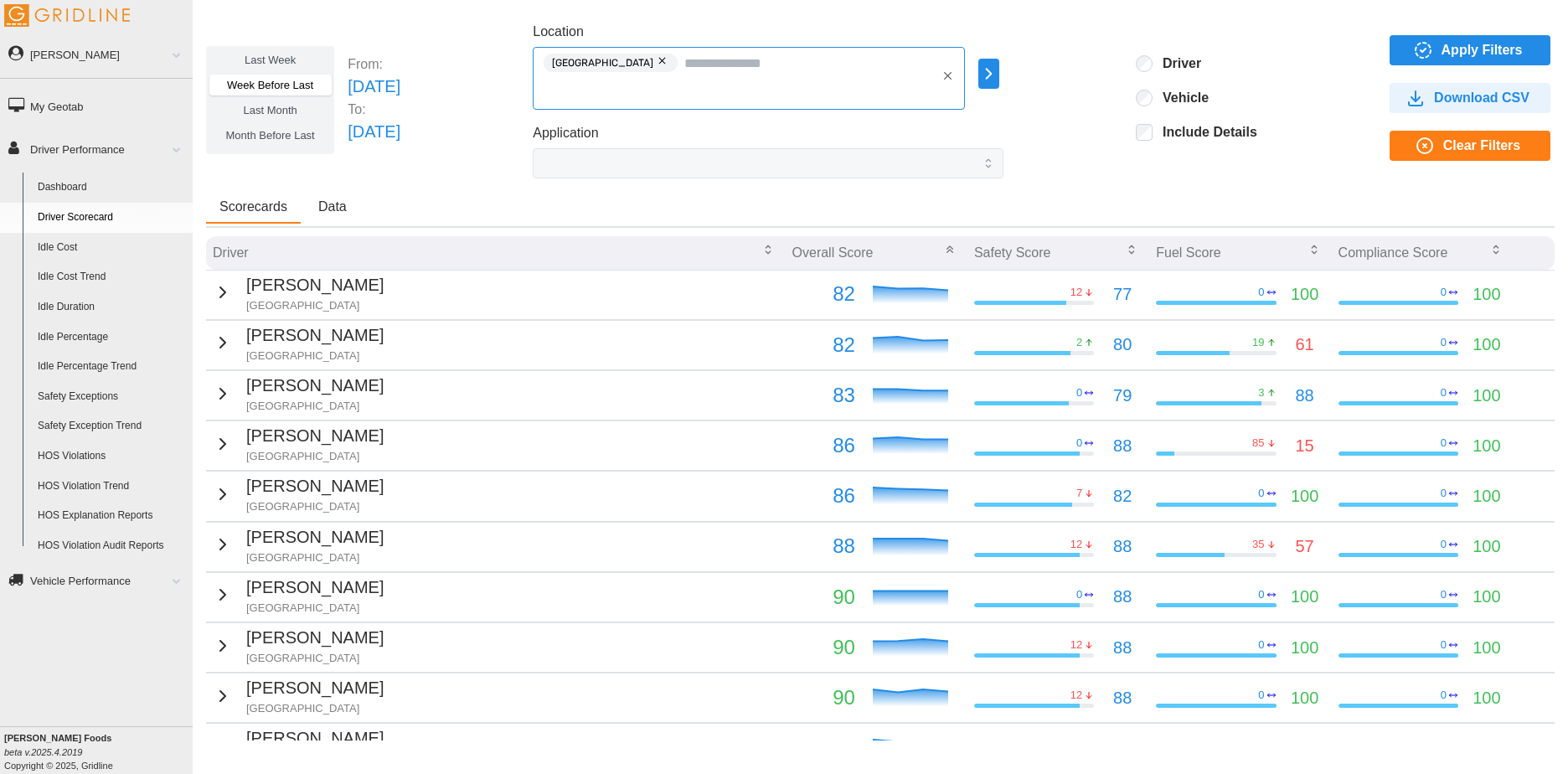
drag, startPoint x: 687, startPoint y: 65, endPoint x: 671, endPoint y: 63, distance: 16.1
click at [687, 65] on input "Location" at bounding box center [810, 63] width 251 height 22
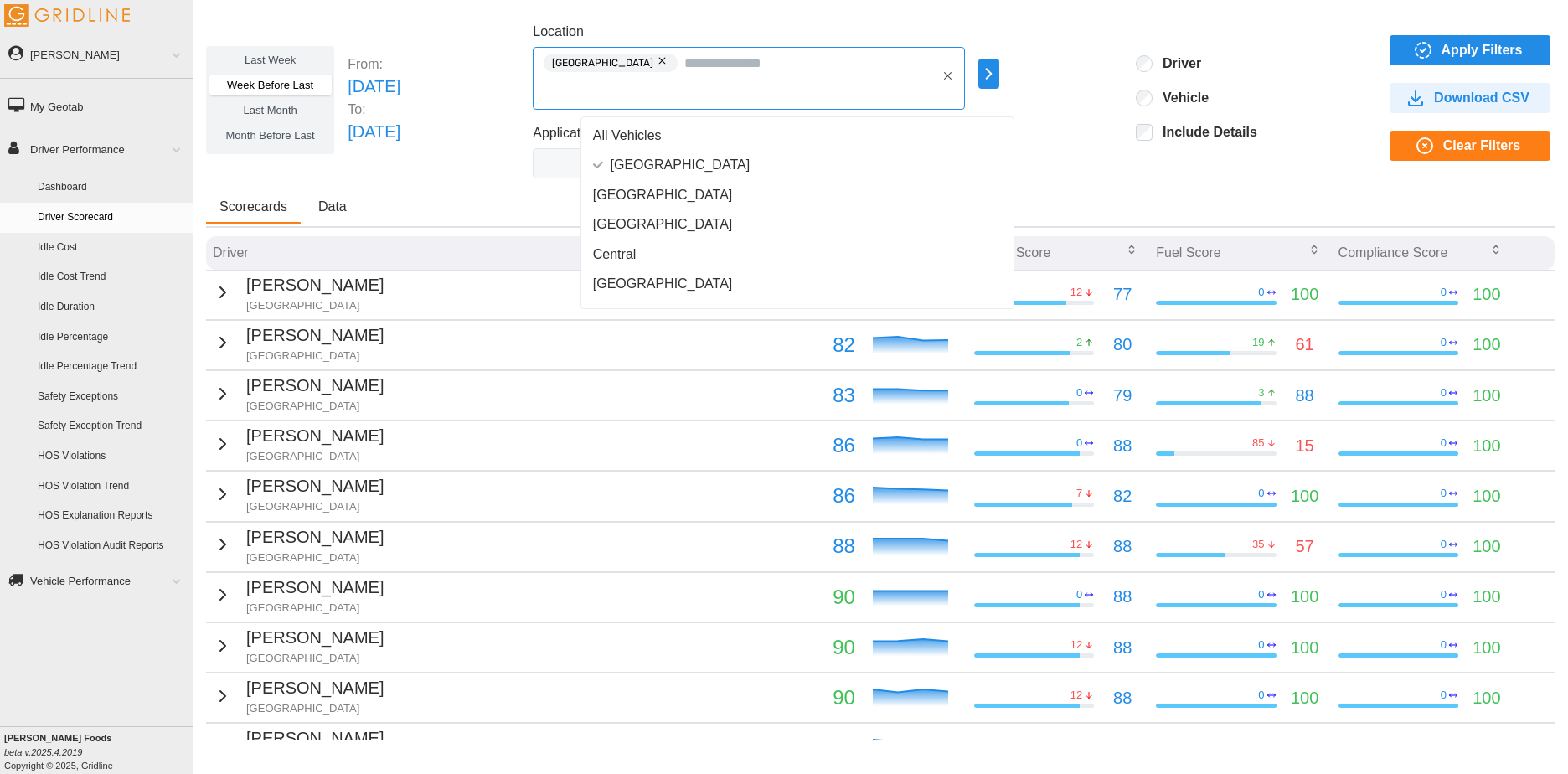
click at [653, 61] on button "button" at bounding box center [663, 61] width 20 height 19
type input "*"
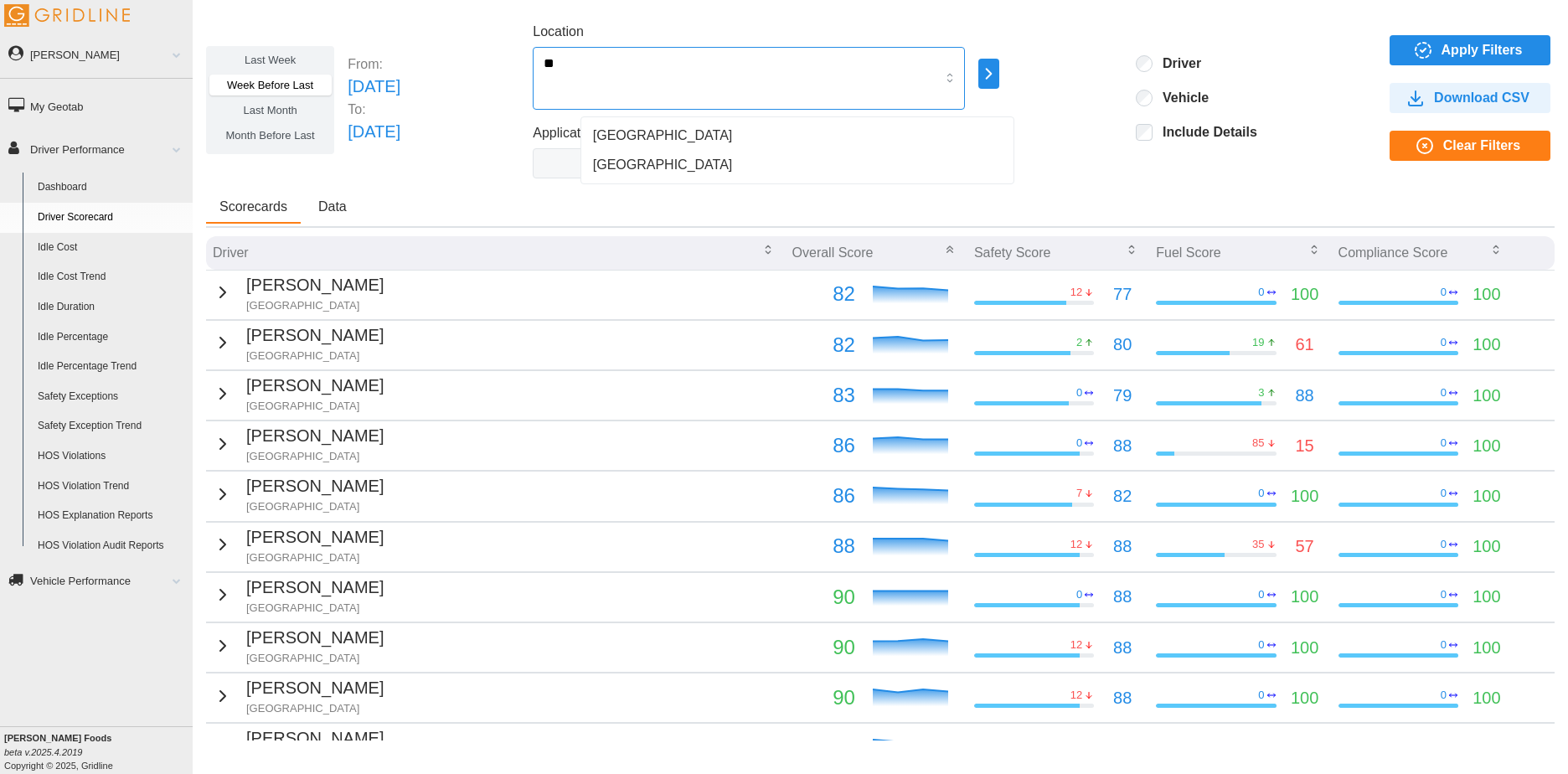
type input "***"
click at [658, 132] on span "[GEOGRAPHIC_DATA]" at bounding box center [662, 136] width 139 height 20
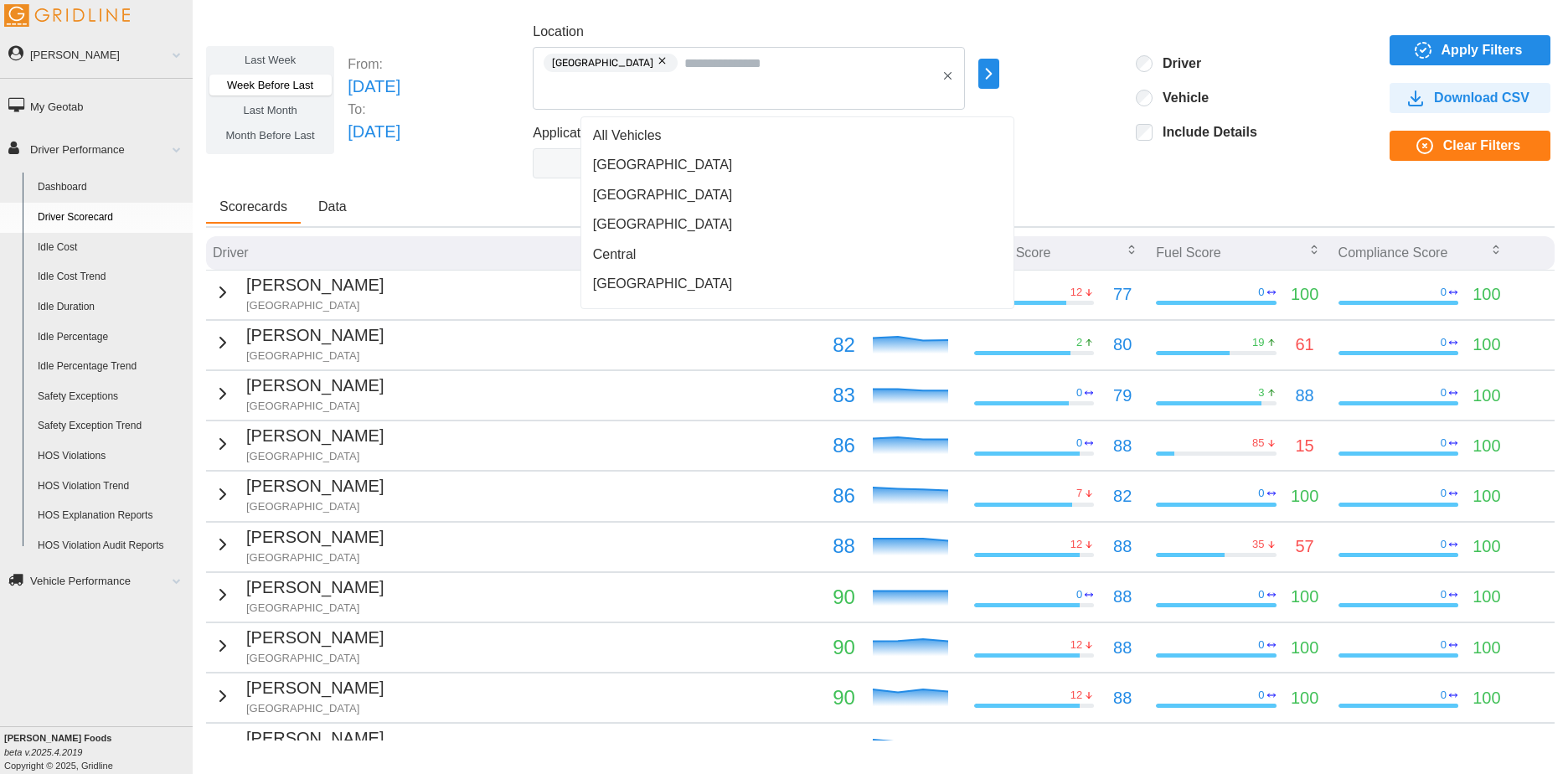
click at [1465, 45] on span "Apply Filters" at bounding box center [1482, 49] width 82 height 28
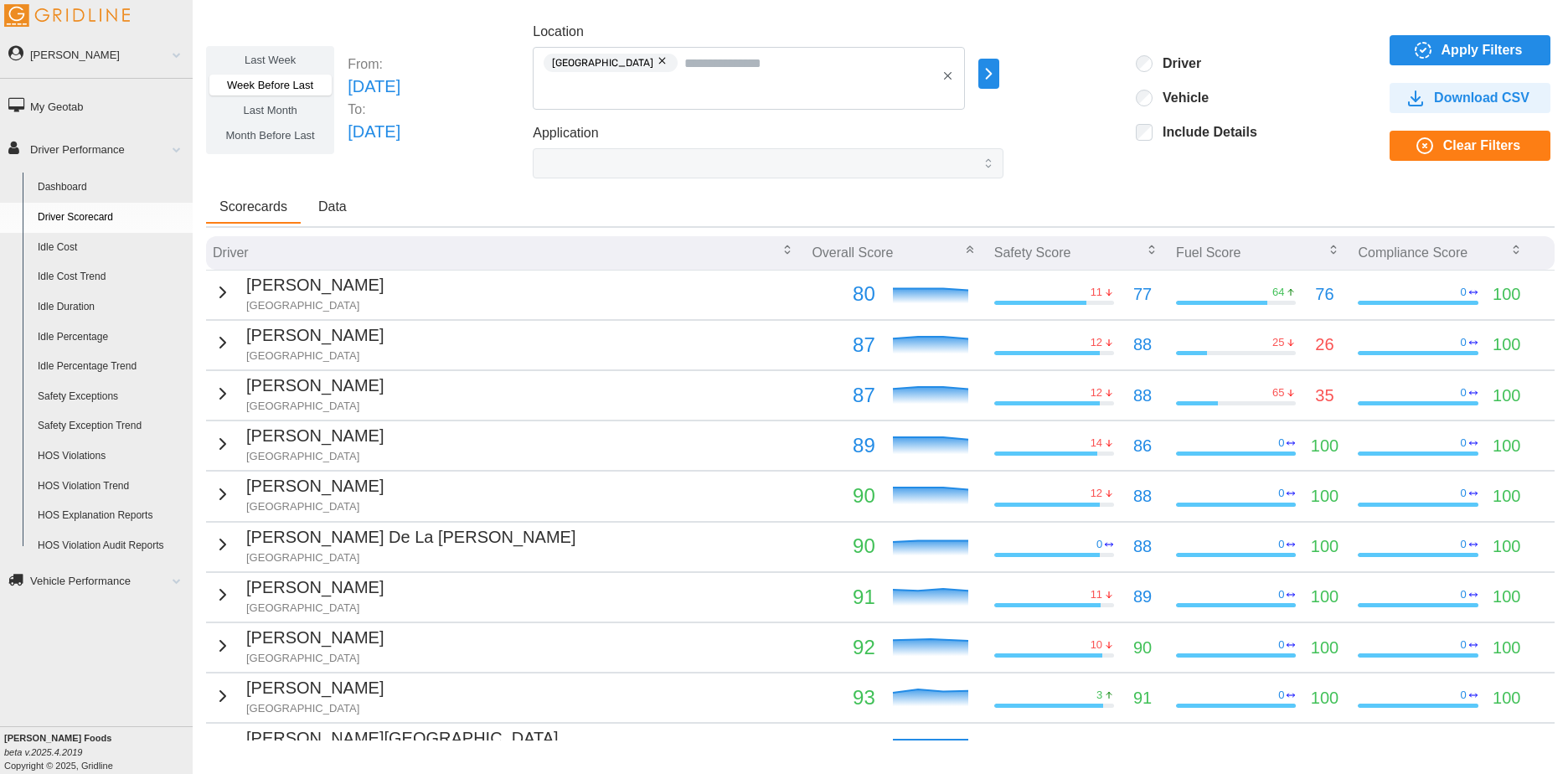
drag, startPoint x: 688, startPoint y: 254, endPoint x: 654, endPoint y: 240, distance: 36.8
click at [654, 240] on div "Driver" at bounding box center [505, 253] width 585 height 30
click at [656, 249] on div "Driver" at bounding box center [505, 253] width 585 height 30
click at [104, 458] on link "HOS Violations" at bounding box center [111, 456] width 162 height 30
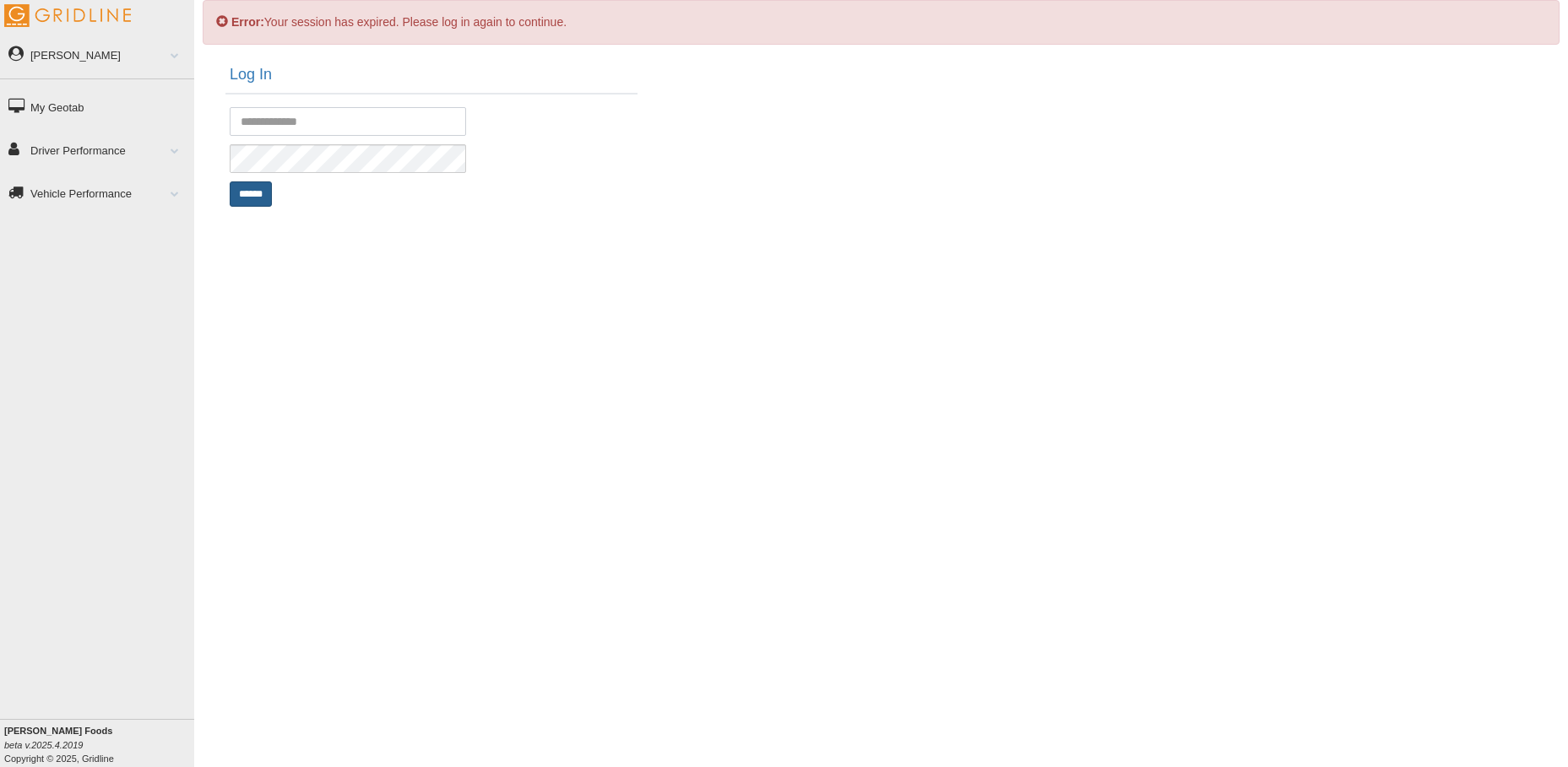
type input "**********"
click at [265, 190] on input "******" at bounding box center [250, 195] width 42 height 26
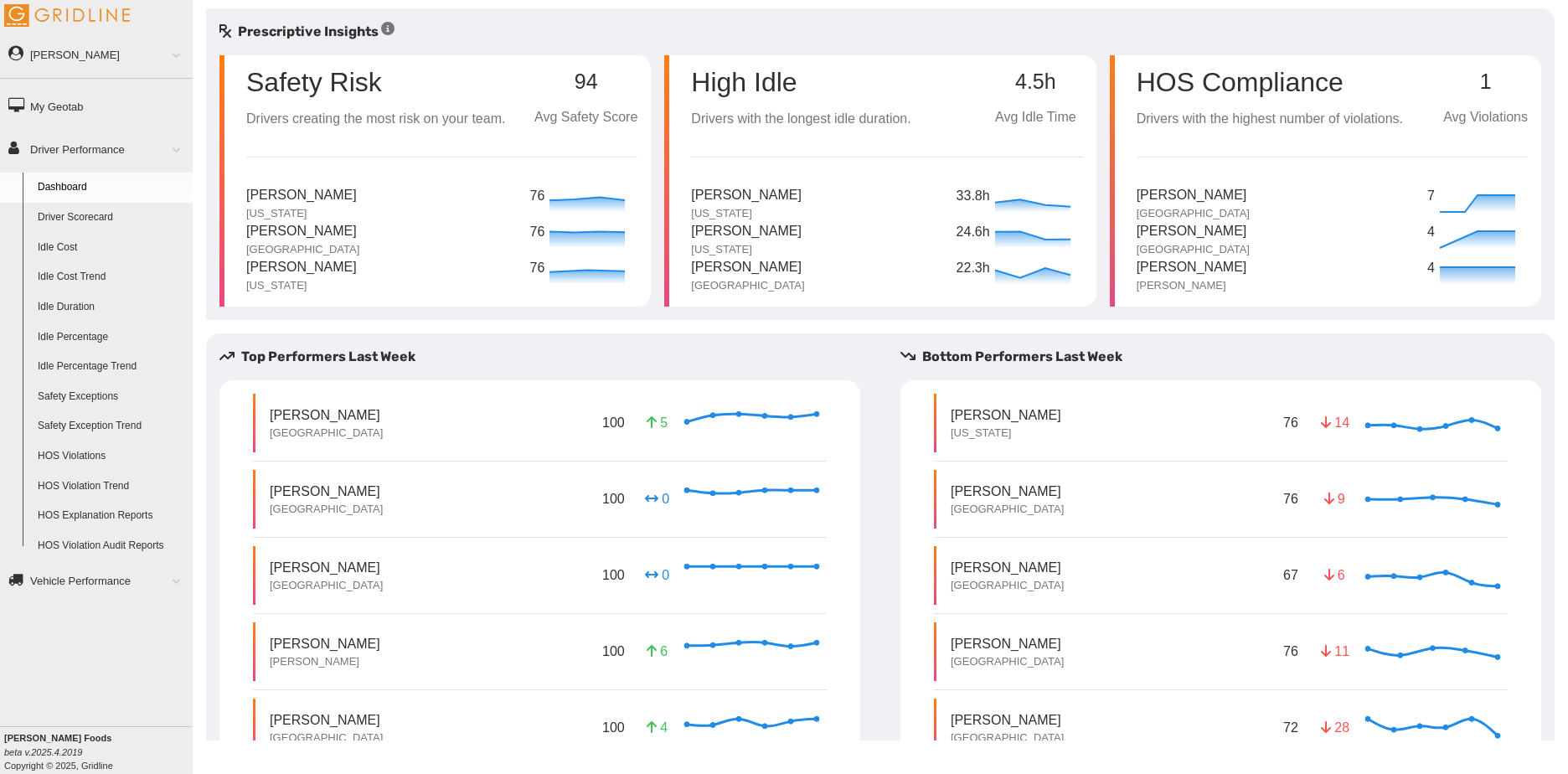
click at [470, 28] on div "Prescriptive Insights" at bounding box center [880, 32] width 1349 height 20
